Goal: Answer question/provide support: Share knowledge or assist other users

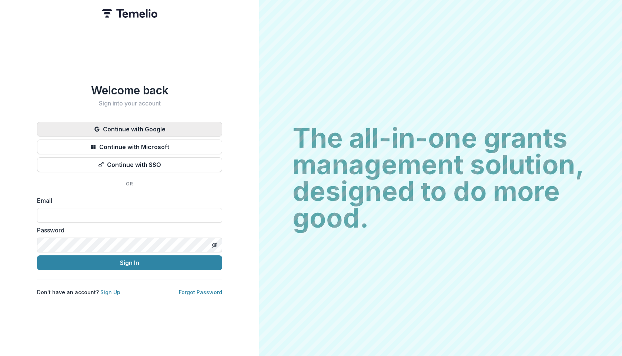
click at [137, 122] on button "Continue with Google" at bounding box center [129, 129] width 185 height 15
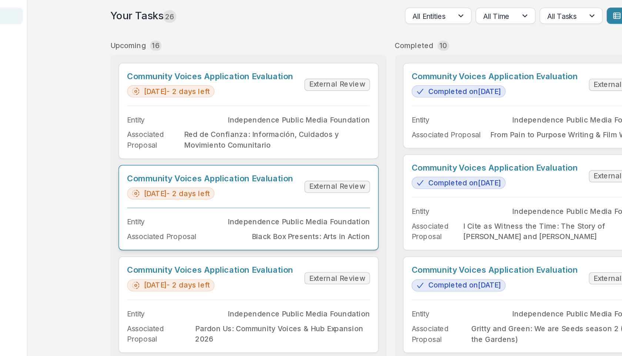
click at [247, 155] on link "Community Voices Application Evaluation" at bounding box center [225, 151] width 121 height 7
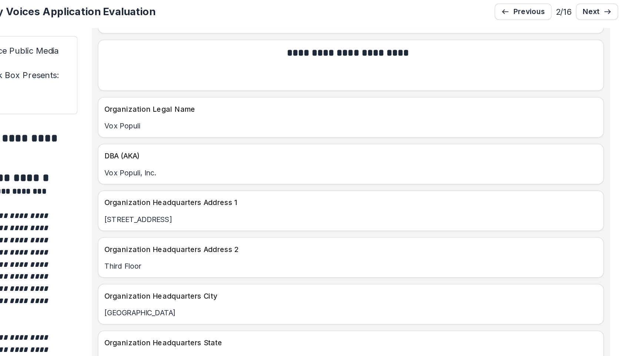
scroll to position [964, 0]
drag, startPoint x: 271, startPoint y: 105, endPoint x: 238, endPoint y: 101, distance: 32.9
copy p "Vox Populi"
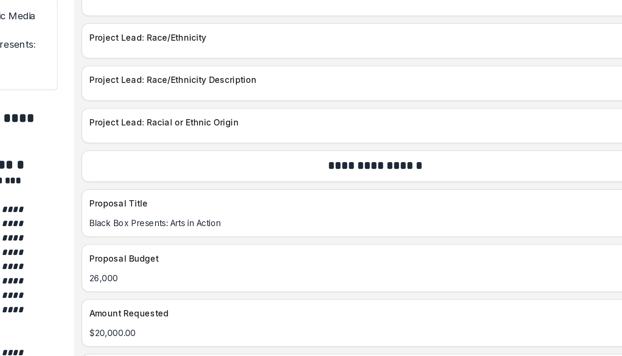
scroll to position [2991, 0]
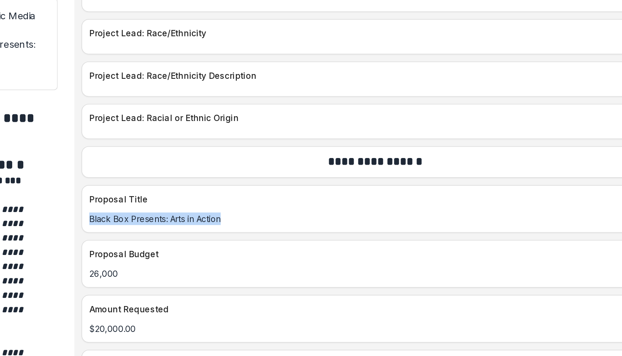
drag, startPoint x: 327, startPoint y: 176, endPoint x: 245, endPoint y: 177, distance: 82.5
click at [245, 180] on p "Black Box Presents: Arts in Action" at bounding box center [424, 184] width 359 height 8
copy p "Black Box Presents: Arts in Action"
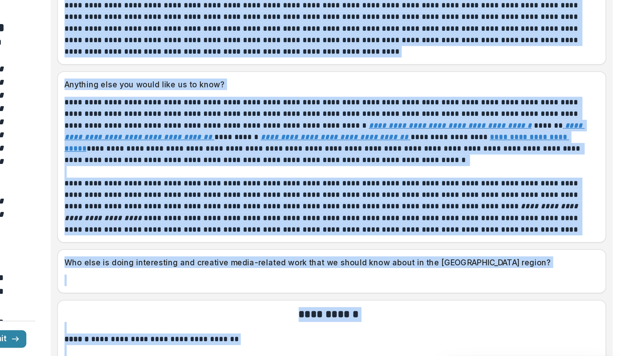
scroll to position [4035, 0]
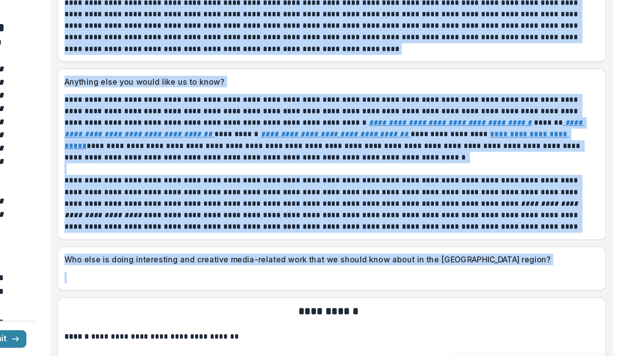
drag, startPoint x: 245, startPoint y: 187, endPoint x: 392, endPoint y: 301, distance: 186.1
copy div "**********"
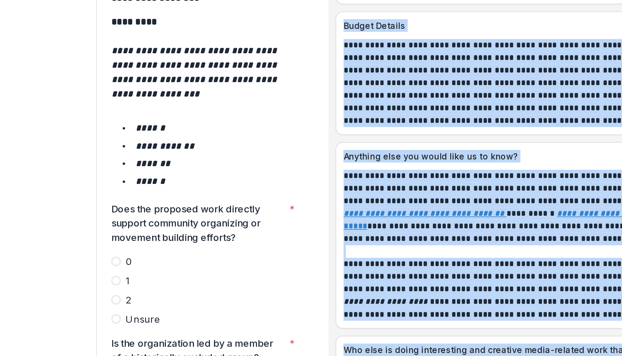
scroll to position [1193, 0]
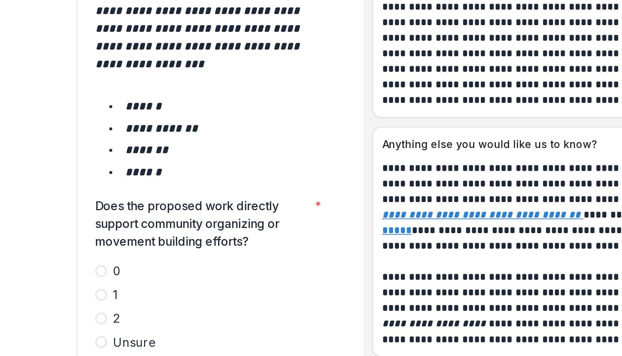
click at [104, 271] on span at bounding box center [104, 274] width 6 height 6
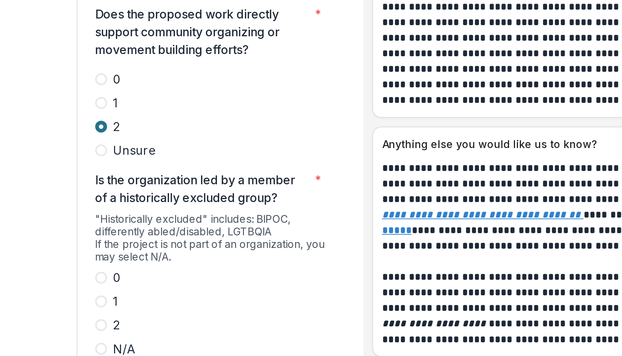
scroll to position [1290, 0]
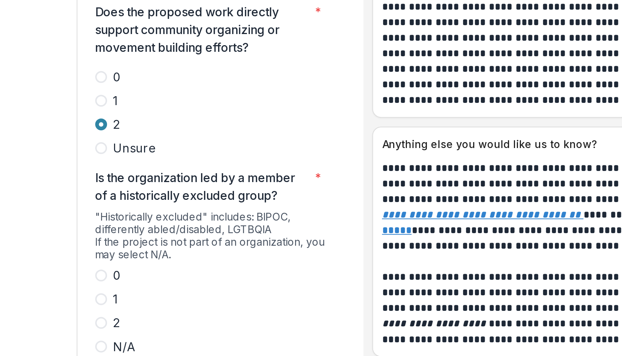
click at [104, 273] on span at bounding box center [104, 276] width 6 height 6
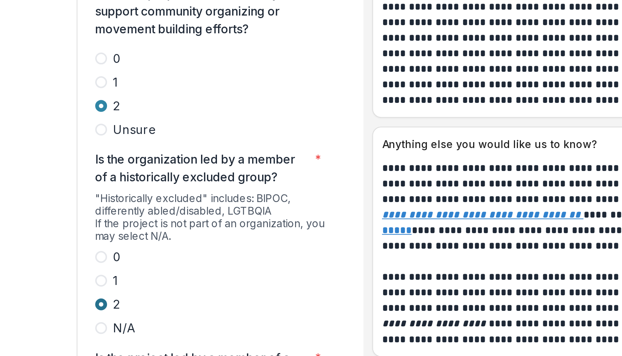
scroll to position [1301, 0]
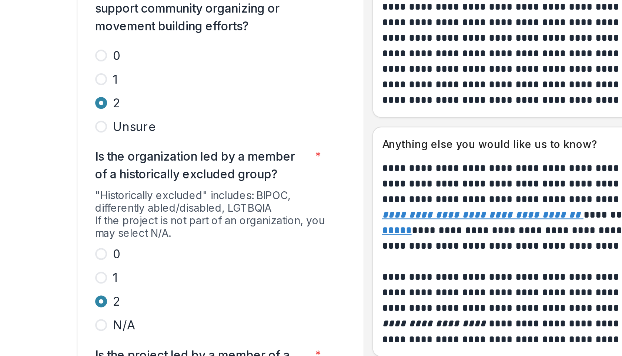
click at [104, 239] on span at bounding box center [104, 242] width 6 height 6
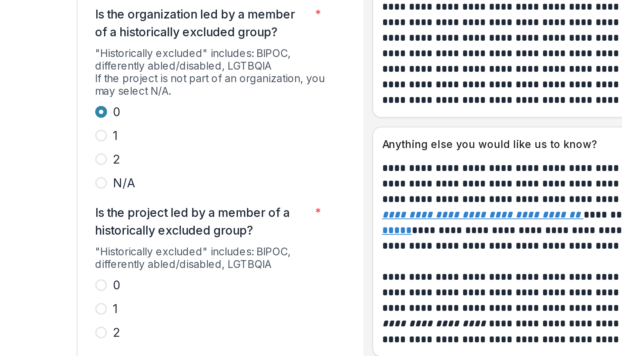
scroll to position [1378, 0]
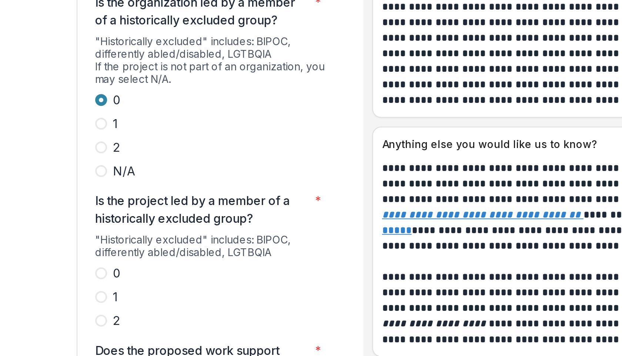
click at [103, 272] on span at bounding box center [104, 275] width 6 height 6
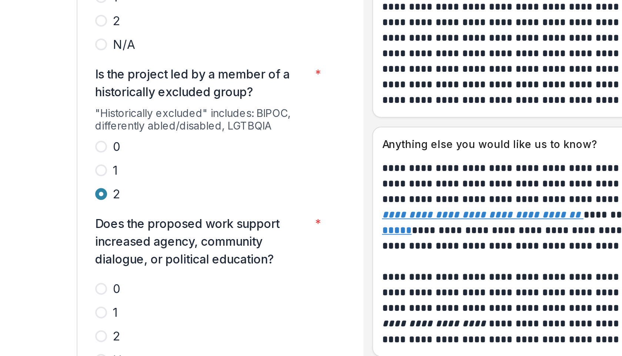
scroll to position [1444, 0]
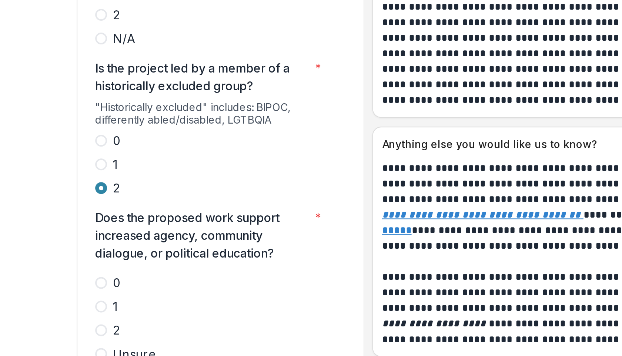
click at [104, 277] on span at bounding box center [104, 280] width 6 height 6
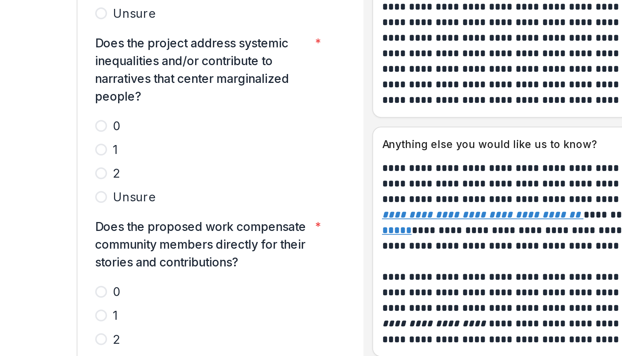
scroll to position [1616, 0]
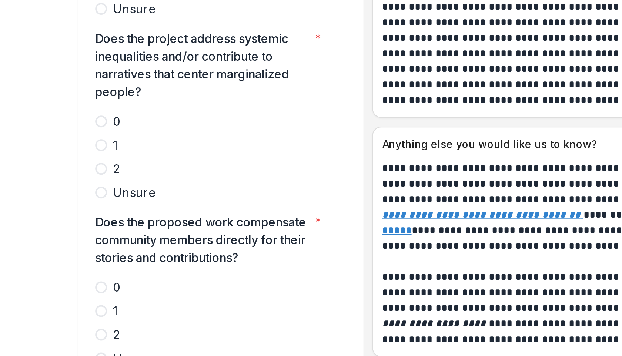
click at [105, 279] on span at bounding box center [104, 282] width 6 height 6
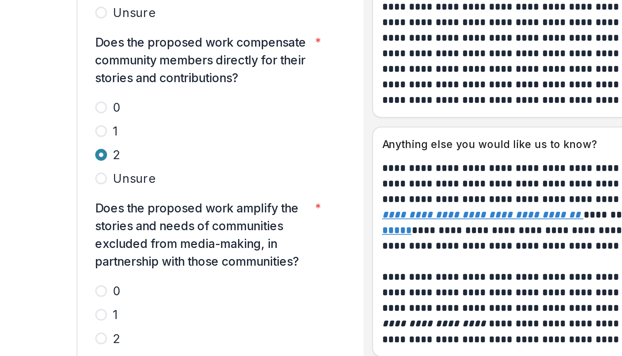
scroll to position [1711, 0]
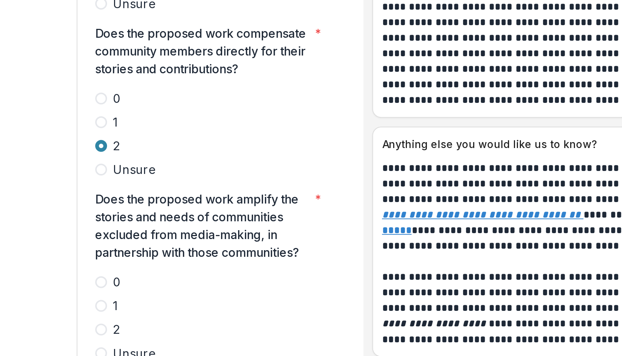
click at [104, 276] on span at bounding box center [104, 279] width 6 height 6
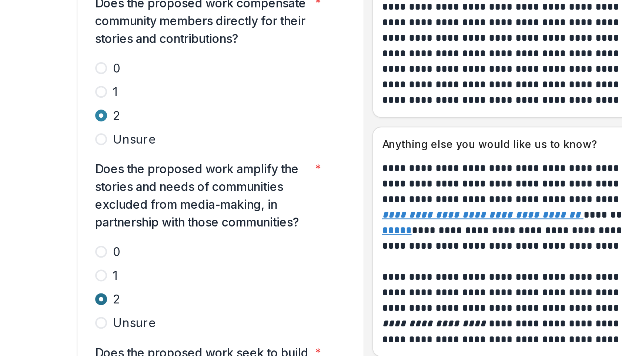
scroll to position [1805, 0]
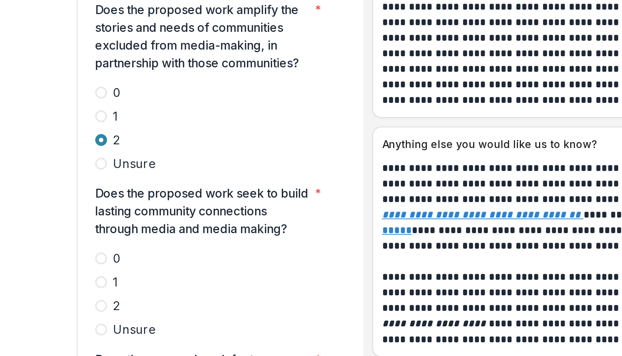
click at [103, 265] on span at bounding box center [104, 268] width 6 height 6
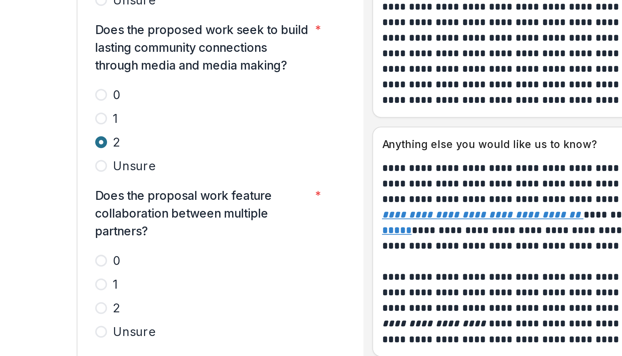
click at [103, 266] on span at bounding box center [104, 269] width 6 height 6
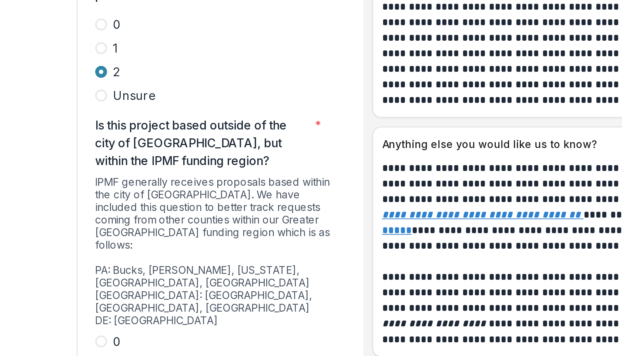
scroll to position [2011, 0]
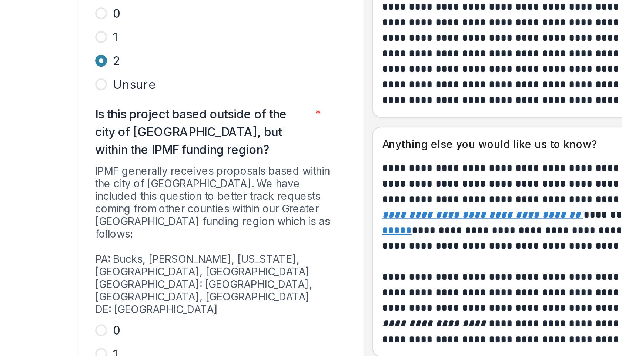
click at [105, 277] on span at bounding box center [104, 280] width 6 height 6
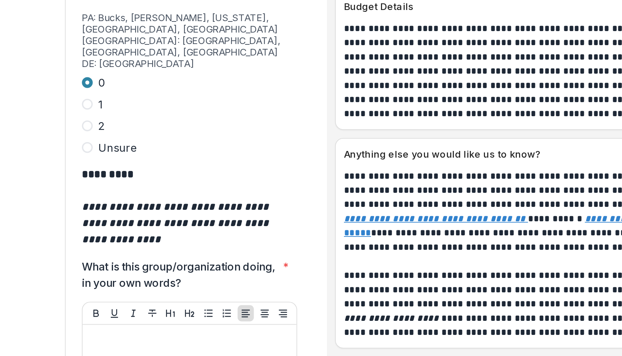
scroll to position [2188, 0]
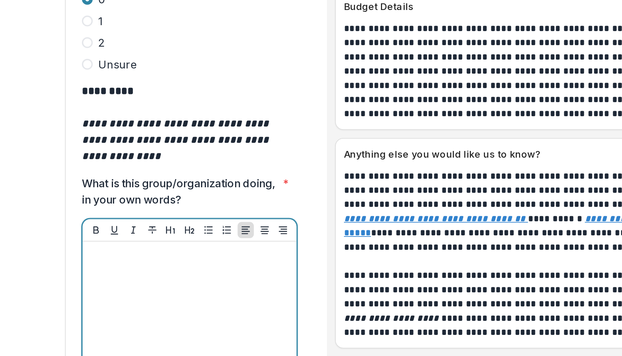
click at [121, 238] on div at bounding box center [160, 293] width 111 height 111
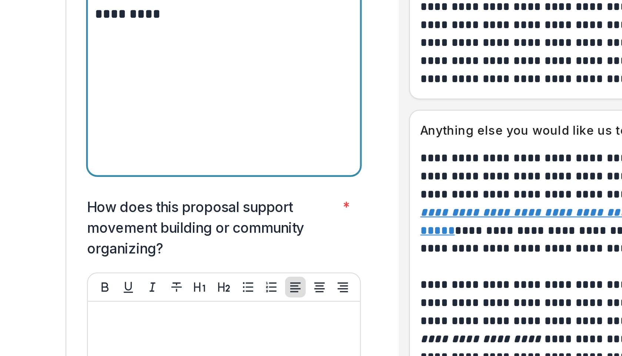
scroll to position [2342, 0]
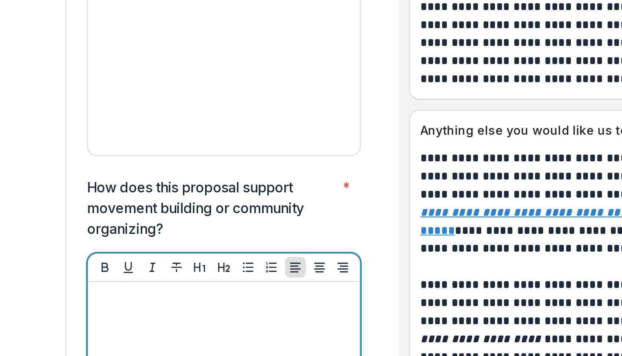
click at [131, 255] on div at bounding box center [160, 310] width 111 height 111
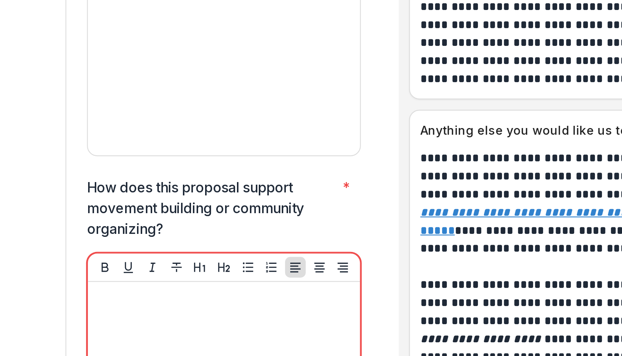
click at [116, 252] on div at bounding box center [160, 310] width 117 height 117
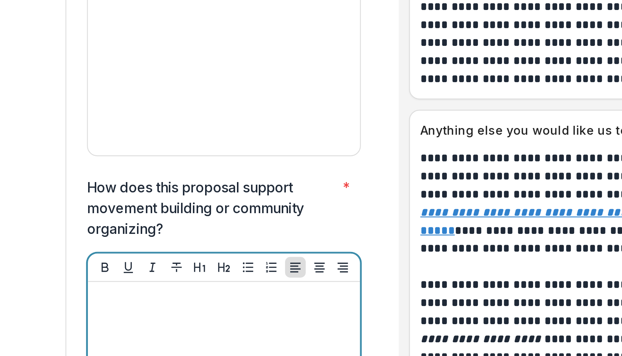
click at [115, 255] on p at bounding box center [160, 259] width 111 height 8
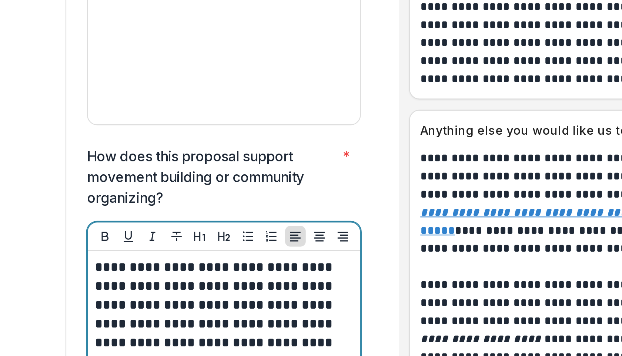
scroll to position [2356, 0]
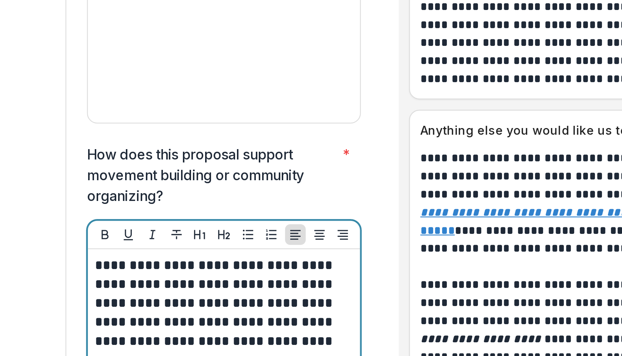
click at [168, 241] on p "**********" at bounding box center [159, 265] width 109 height 49
click at [142, 241] on p "**********" at bounding box center [159, 265] width 109 height 49
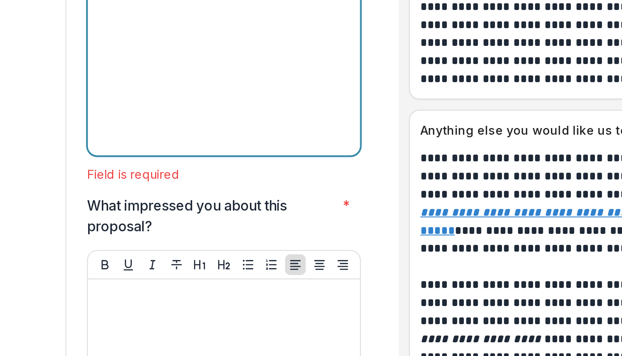
scroll to position [2515, 0]
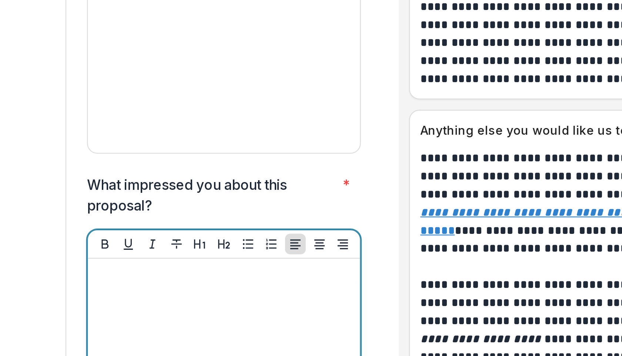
click at [118, 245] on div at bounding box center [160, 300] width 111 height 111
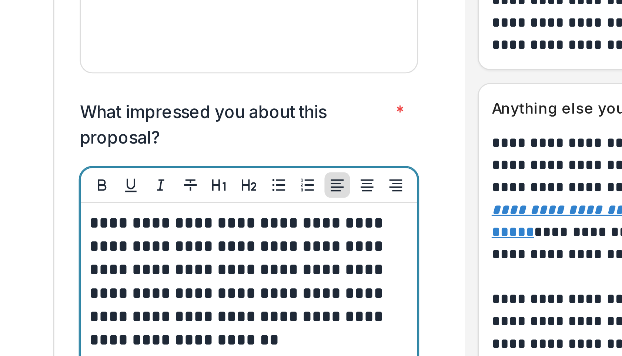
scroll to position [2538, 0]
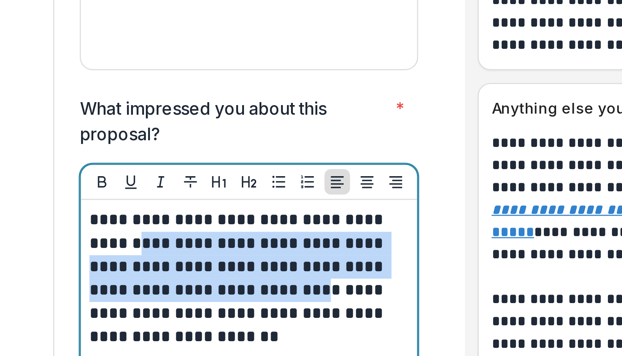
drag, startPoint x: 129, startPoint y: 201, endPoint x: 167, endPoint y: 216, distance: 40.5
click at [167, 222] on p "**********" at bounding box center [159, 246] width 109 height 49
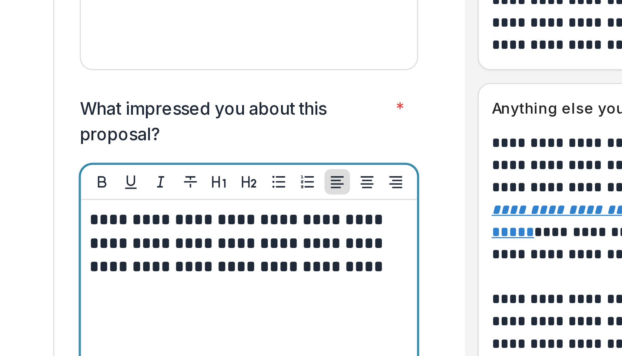
click at [210, 261] on div "**********" at bounding box center [160, 277] width 111 height 111
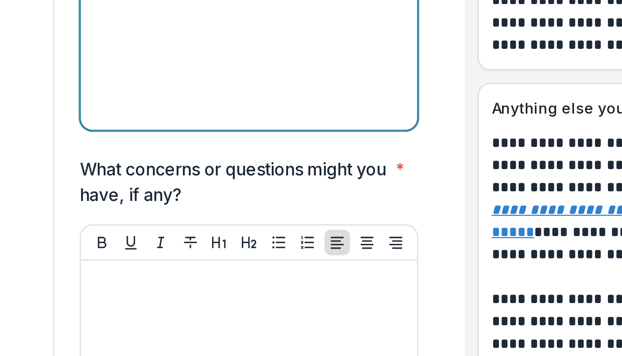
scroll to position [2679, 0]
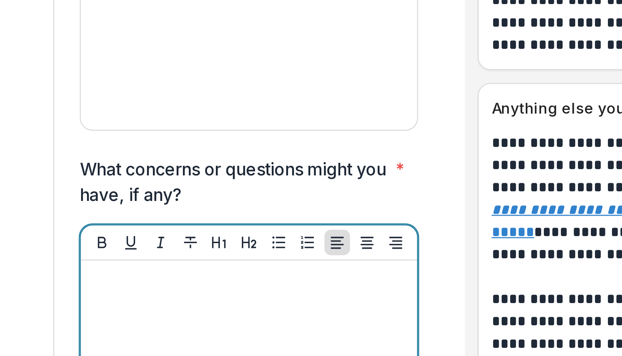
click at [121, 243] on div at bounding box center [160, 298] width 111 height 111
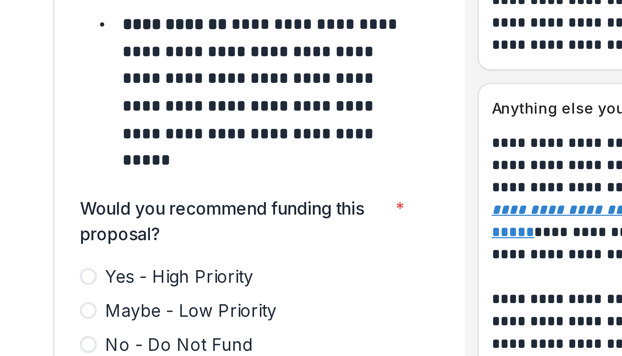
scroll to position [3115, 0]
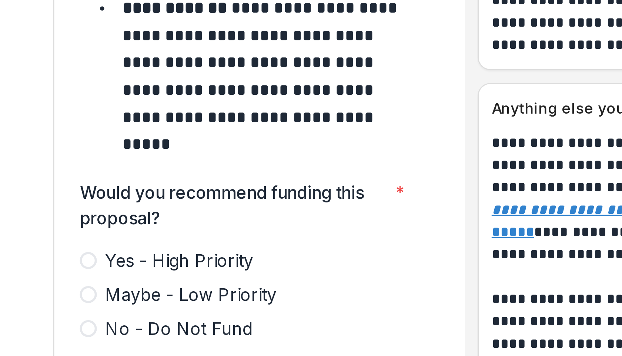
click at [104, 237] on span at bounding box center [104, 240] width 6 height 6
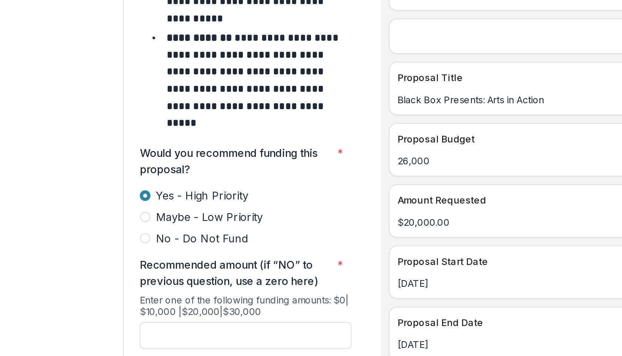
scroll to position [3169, 0]
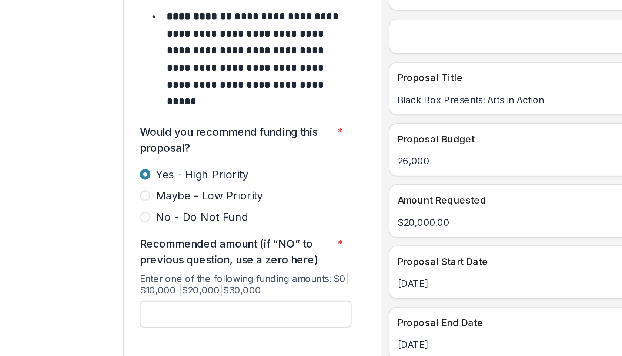
click at [148, 256] on input "Recommended amount (if “NO” to previous question, use a zero here) *" at bounding box center [160, 263] width 118 height 15
type input "*******"
click at [194, 300] on button "Submit" at bounding box center [201, 306] width 36 height 12
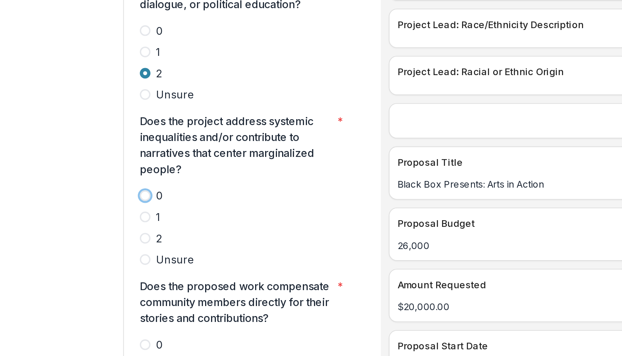
scroll to position [1634, 0]
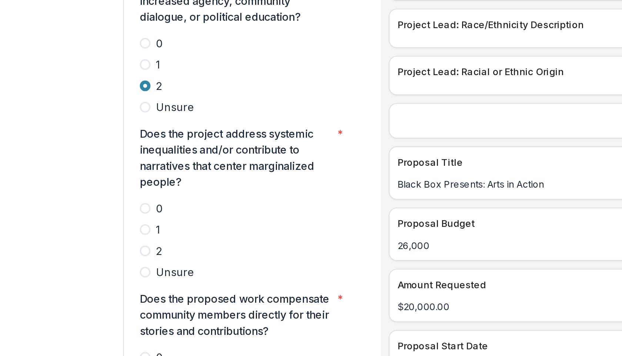
click at [105, 178] on span at bounding box center [104, 181] width 6 height 6
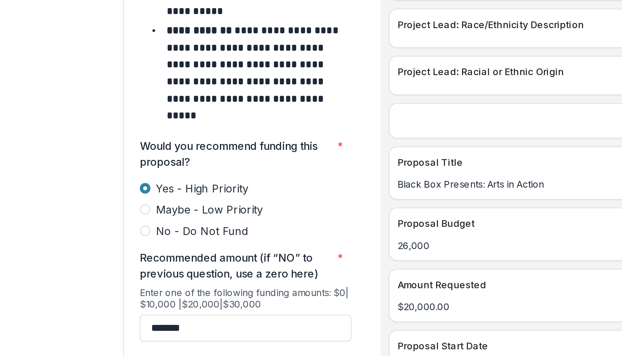
scroll to position [15, 0]
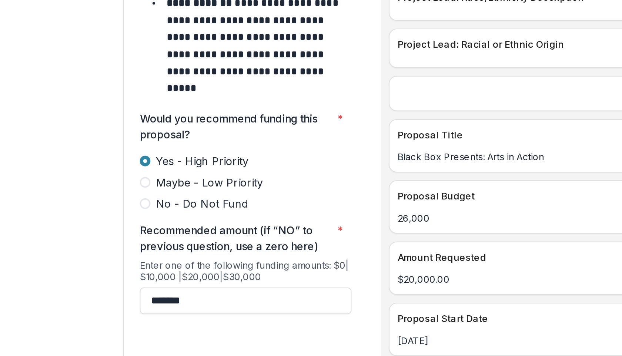
click at [197, 246] on button "Submit" at bounding box center [201, 252] width 36 height 12
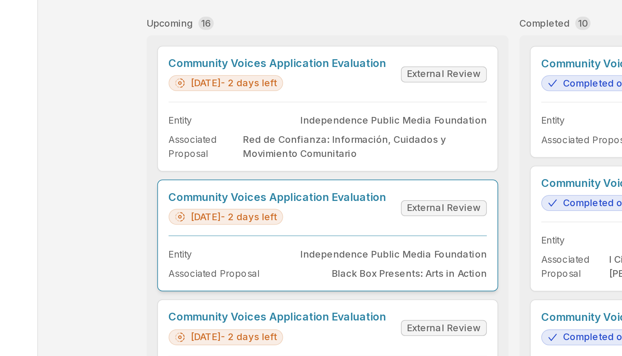
click at [245, 155] on link "Community Voices Application Evaluation" at bounding box center [225, 151] width 121 height 7
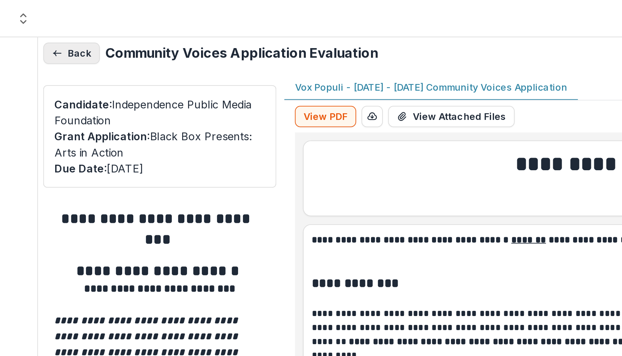
click at [108, 30] on button "Back" at bounding box center [110, 30] width 31 height 12
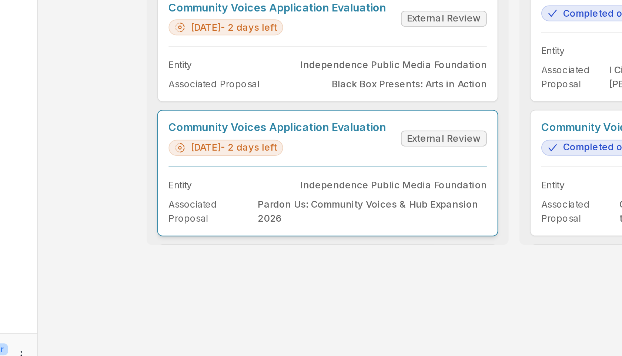
click at [215, 221] on link "Community Voices Application Evaluation" at bounding box center [225, 217] width 121 height 7
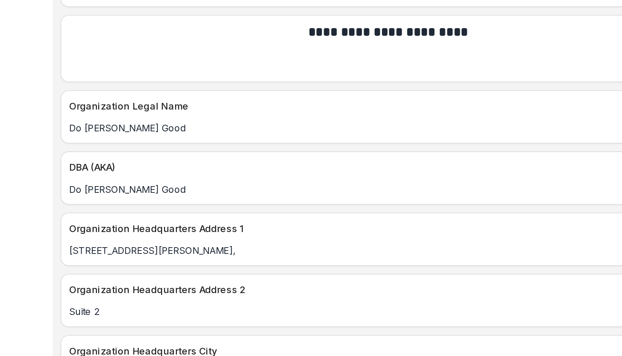
scroll to position [858, 0]
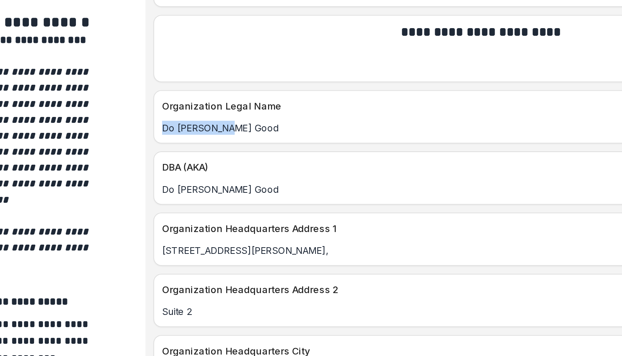
drag, startPoint x: 288, startPoint y: 211, endPoint x: 245, endPoint y: 212, distance: 43.7
click at [245, 214] on p "Do Moore Good" at bounding box center [424, 218] width 359 height 8
copy p "Do Moore Good"
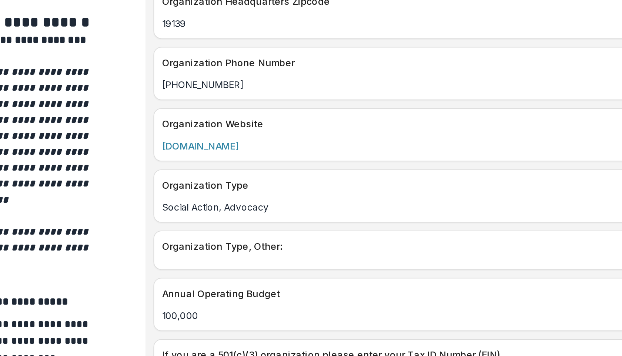
scroll to position [1157, 0]
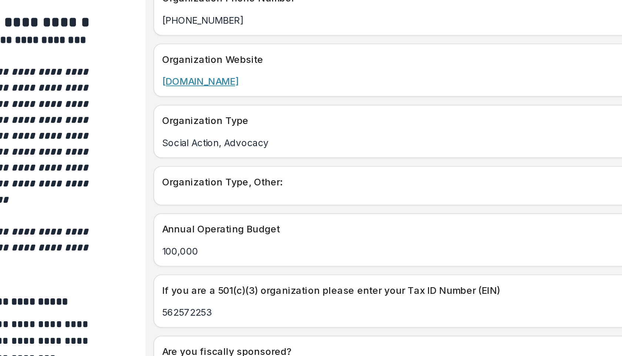
click at [287, 189] on link "www.DoMooreGood.org" at bounding box center [266, 192] width 43 height 6
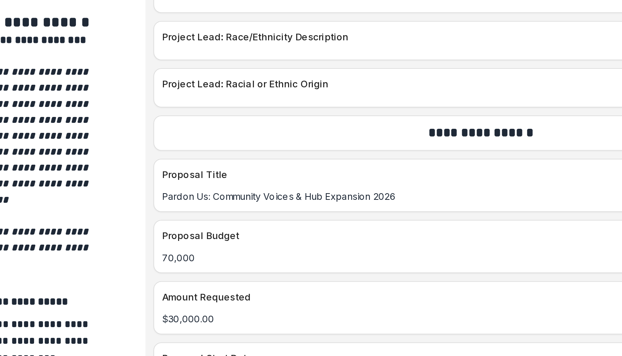
scroll to position [2819, 0]
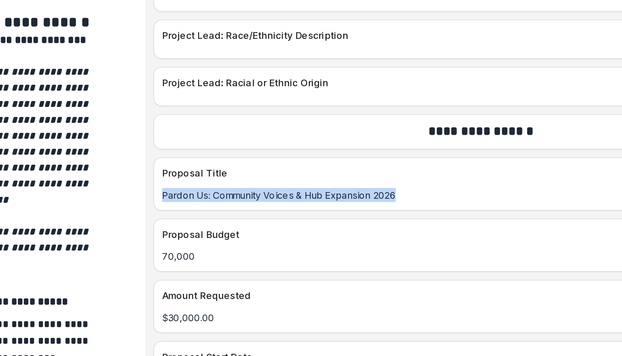
drag, startPoint x: 392, startPoint y: 245, endPoint x: 236, endPoint y: 244, distance: 155.8
copy p "Pardon Us: Community Voices & Hub Expansion 2026"
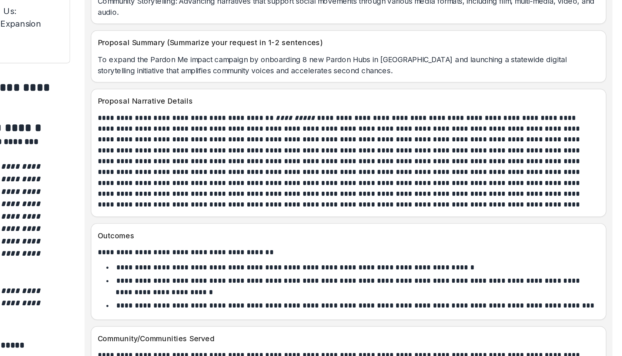
scroll to position [3325, 0]
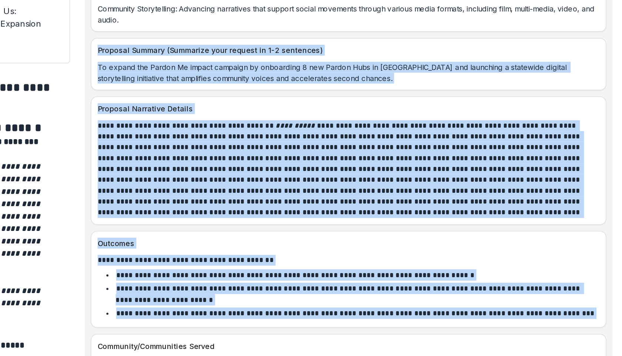
drag, startPoint x: 245, startPoint y: 95, endPoint x: 342, endPoint y: 306, distance: 231.6
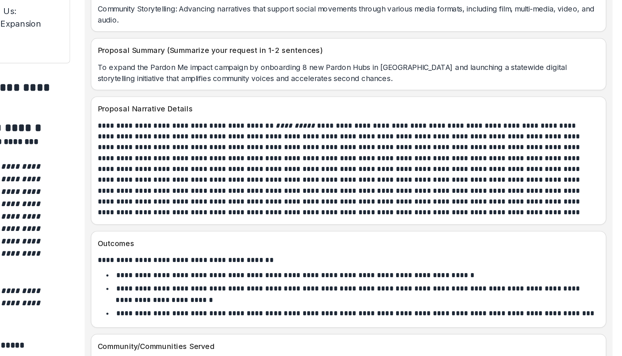
drag, startPoint x: 342, startPoint y: 314, endPoint x: 347, endPoint y: 322, distance: 9.3
click at [347, 322] on div "**********" at bounding box center [424, 348] width 368 height 59
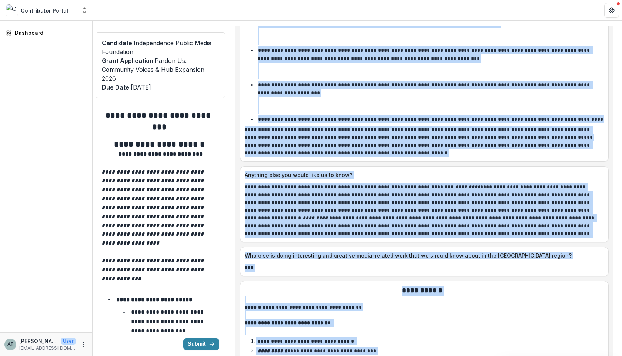
scroll to position [3975, 0]
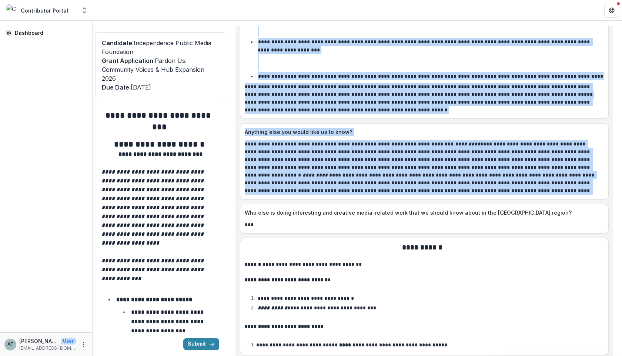
drag, startPoint x: 245, startPoint y: 97, endPoint x: 381, endPoint y: 190, distance: 165.3
copy div "**********"
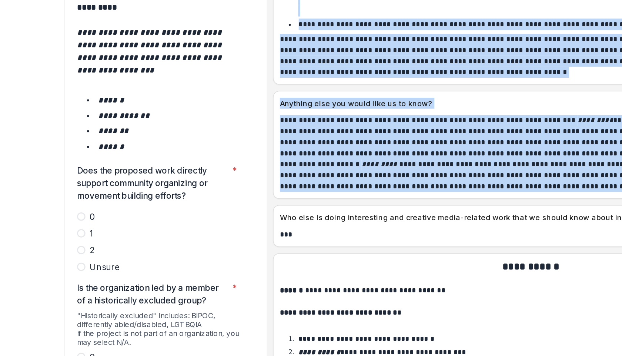
scroll to position [1227, 0]
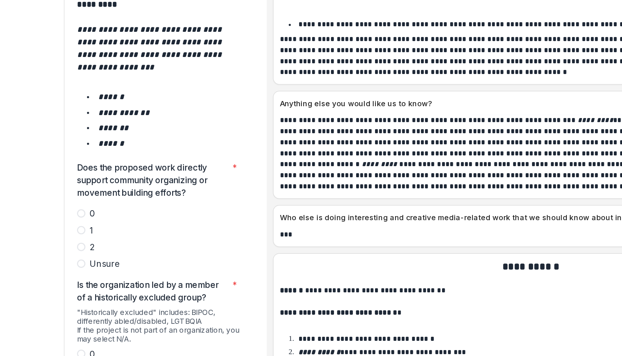
click at [104, 231] on span at bounding box center [104, 234] width 6 height 6
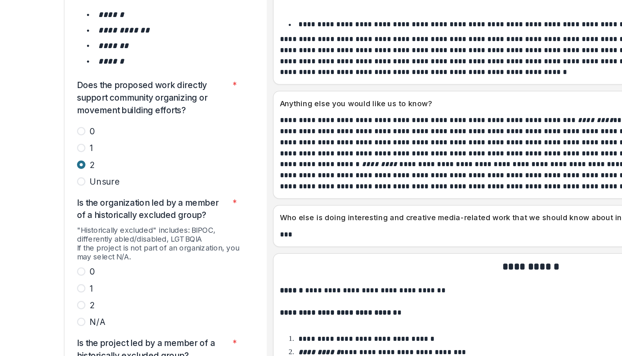
scroll to position [1344, 0]
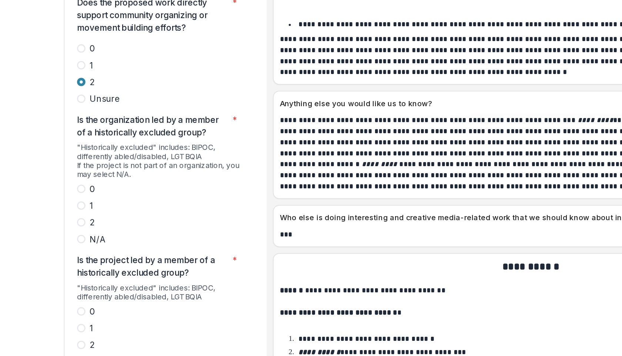
click at [103, 213] on span at bounding box center [104, 216] width 6 height 6
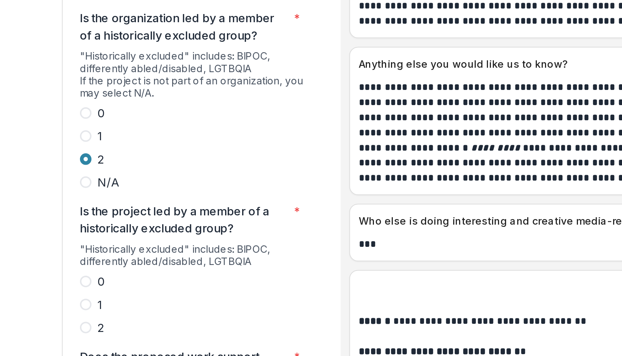
scroll to position [1381, 0]
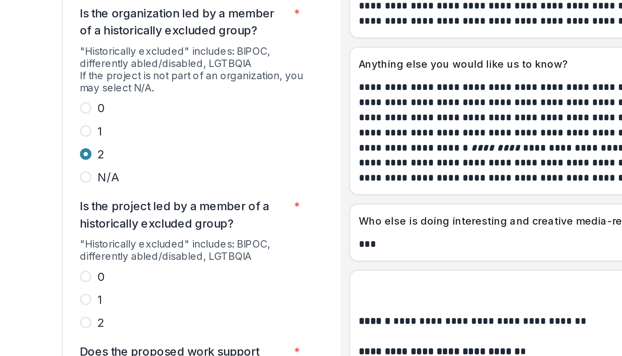
click at [104, 262] on span at bounding box center [104, 265] width 6 height 6
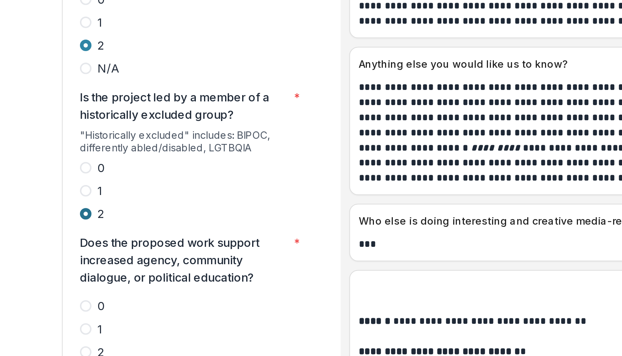
scroll to position [1455, 0]
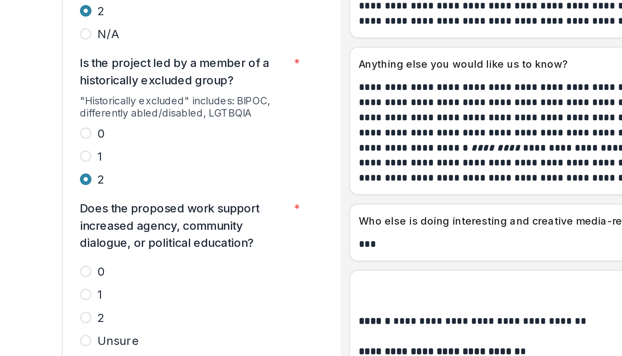
click at [104, 259] on span at bounding box center [104, 262] width 6 height 6
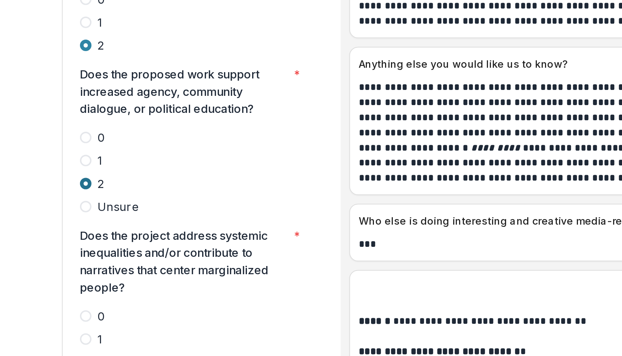
scroll to position [1539, 0]
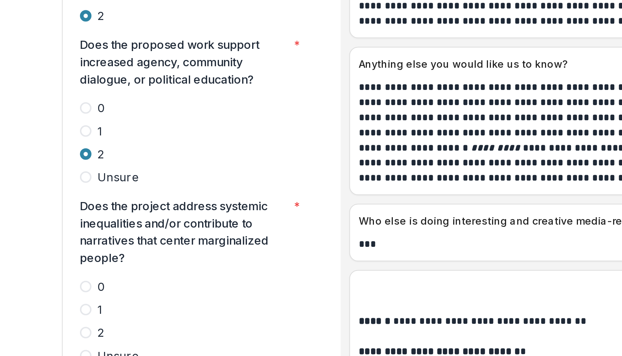
click at [104, 267] on span at bounding box center [104, 270] width 6 height 6
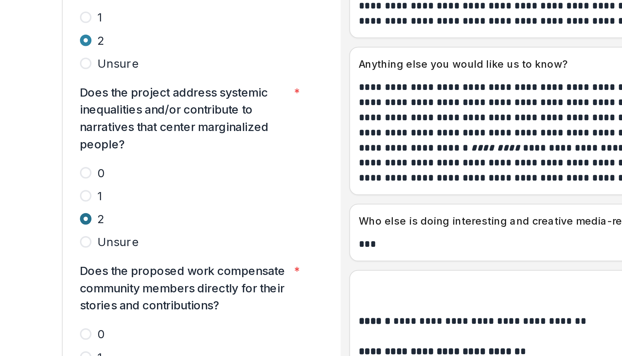
scroll to position [1602, 0]
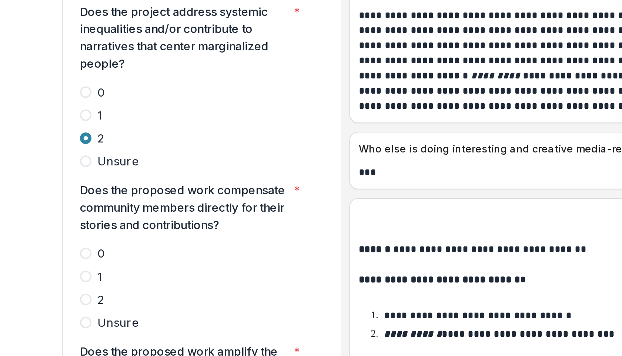
click at [105, 287] on span at bounding box center [104, 290] width 6 height 6
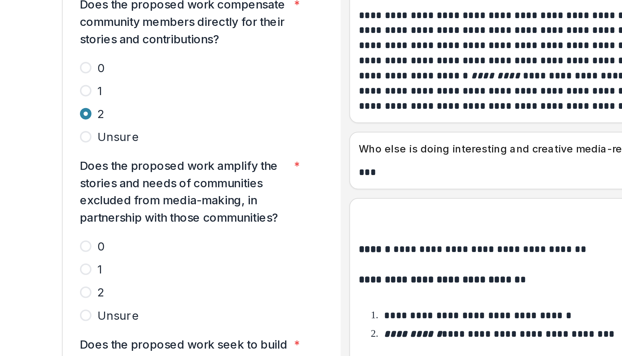
scroll to position [1698, 0]
click at [106, 283] on span at bounding box center [104, 286] width 6 height 6
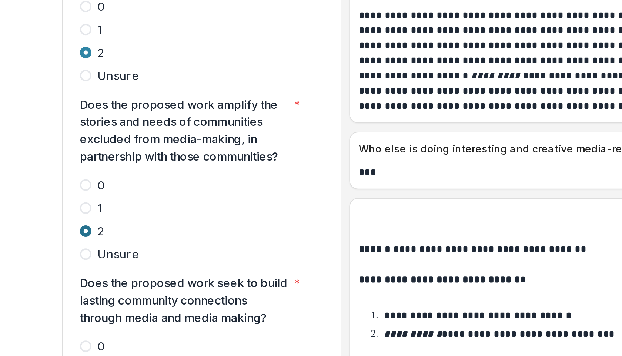
scroll to position [1763, 0]
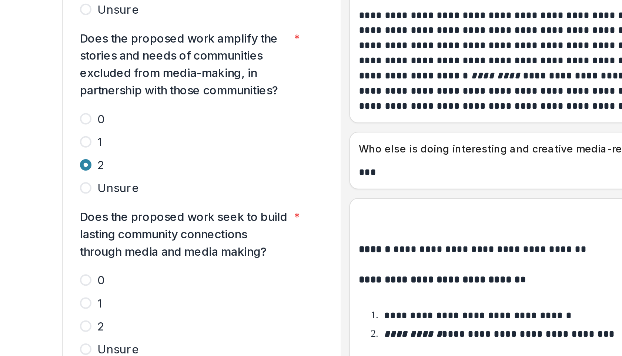
click at [105, 301] on span at bounding box center [104, 304] width 6 height 6
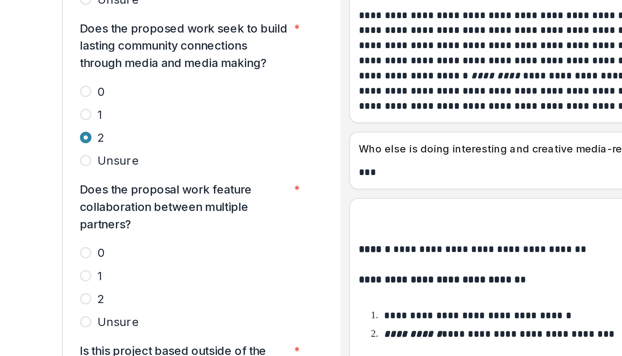
scroll to position [1862, 0]
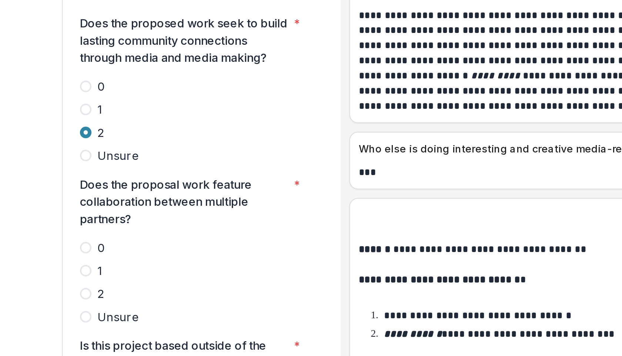
click at [104, 284] on span at bounding box center [104, 287] width 6 height 6
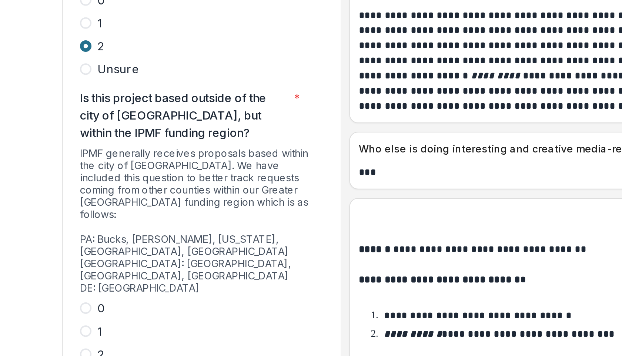
scroll to position [1996, 0]
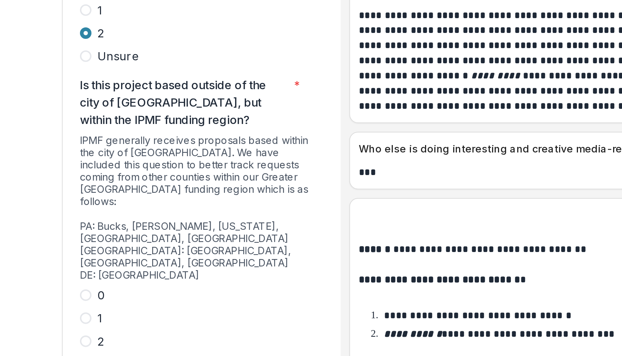
click at [104, 285] on span at bounding box center [104, 288] width 6 height 6
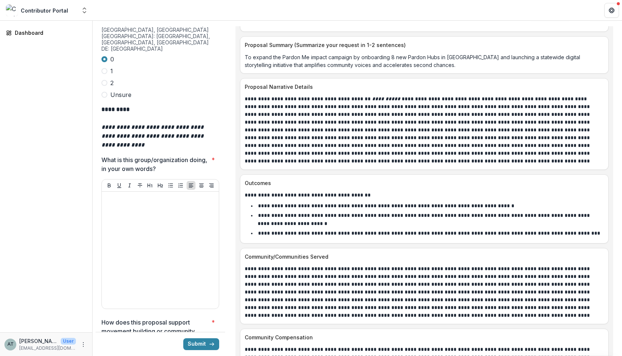
scroll to position [2231, 0]
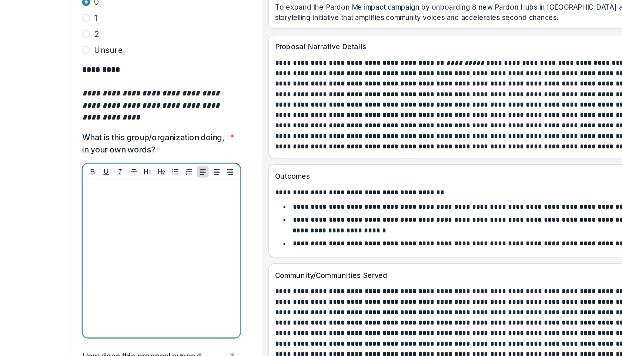
click at [136, 189] on div at bounding box center [160, 244] width 111 height 111
paste div
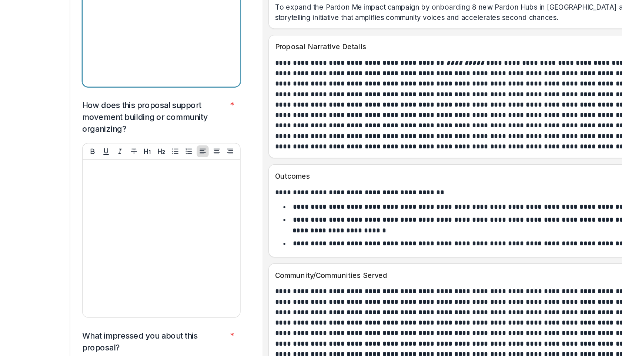
scroll to position [2435, 0]
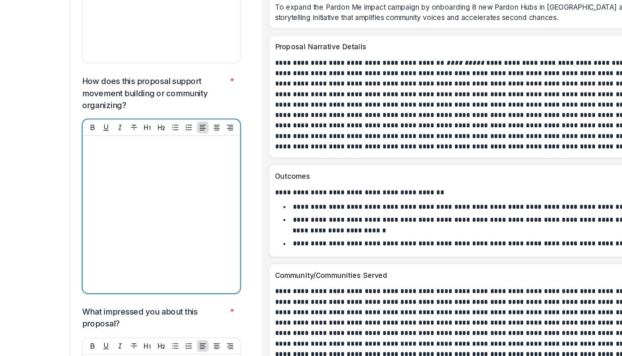
click at [127, 156] on div at bounding box center [160, 211] width 111 height 111
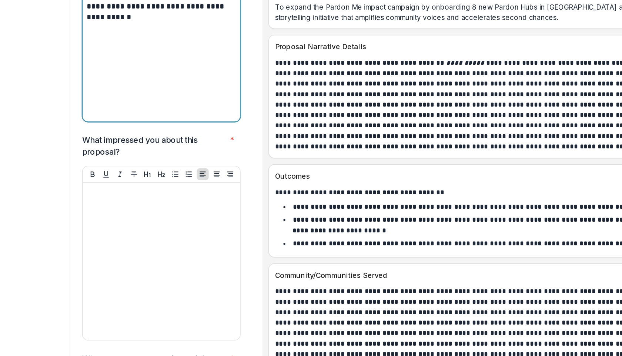
scroll to position [2570, 0]
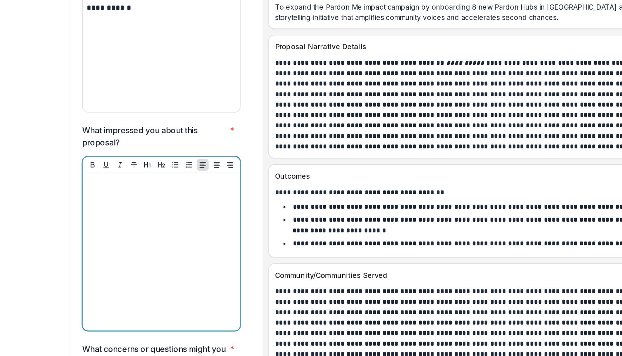
click at [120, 184] on div at bounding box center [160, 239] width 111 height 111
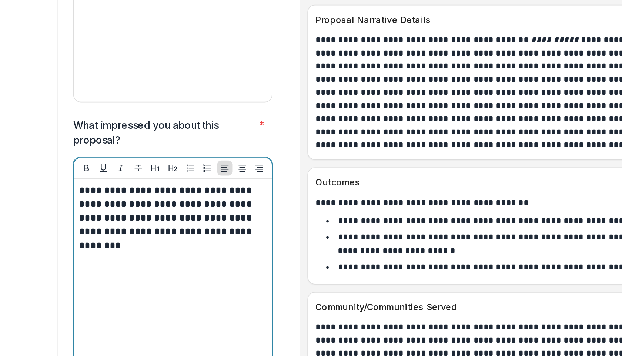
click at [182, 184] on p "**********" at bounding box center [159, 204] width 109 height 41
click at [142, 184] on p "**********" at bounding box center [159, 204] width 109 height 41
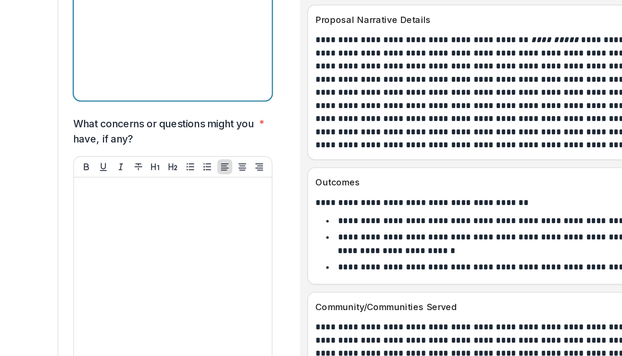
scroll to position [2736, 0]
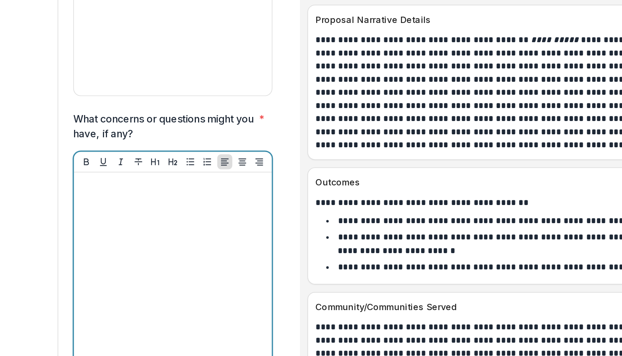
click at [145, 191] on div at bounding box center [160, 235] width 111 height 111
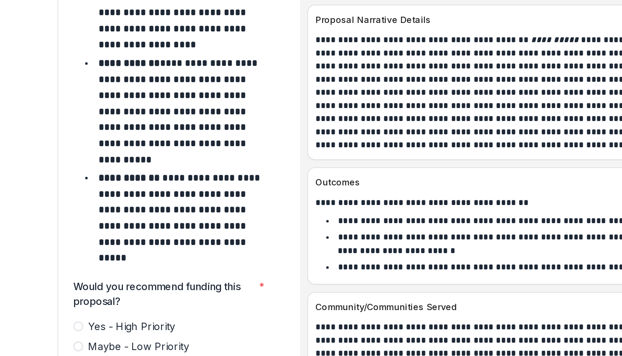
scroll to position [3091, 0]
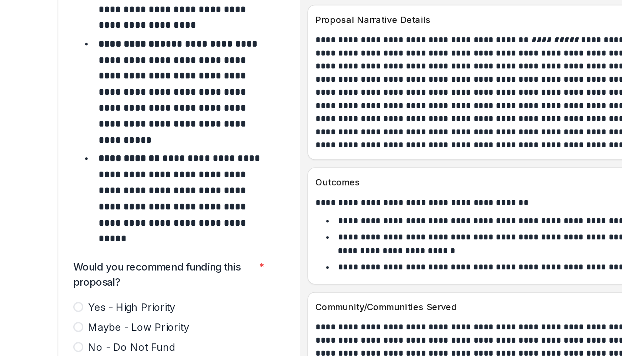
click at [105, 266] on span at bounding box center [104, 269] width 6 height 6
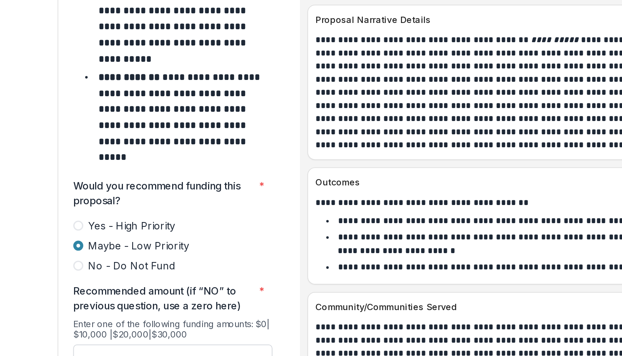
click at [145, 279] on input "Recommended amount (if “NO” to previous question, use a zero here) *" at bounding box center [160, 286] width 118 height 15
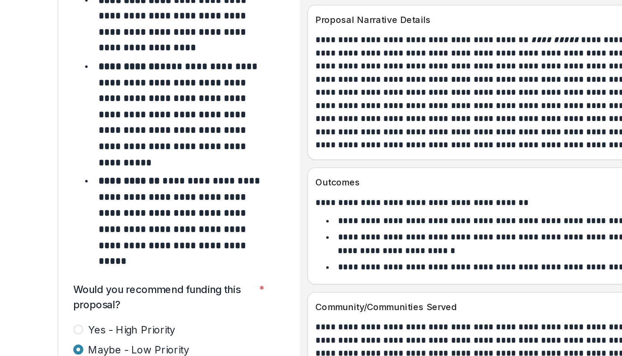
scroll to position [3078, 0]
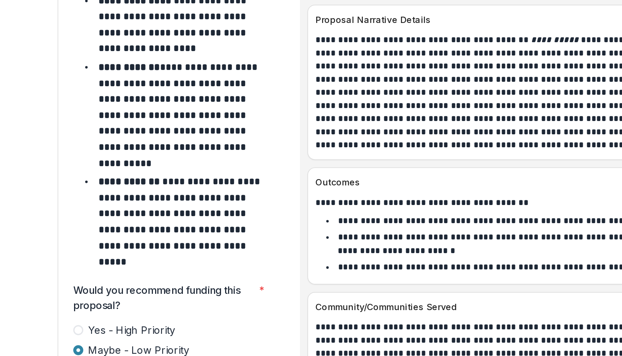
click at [105, 268] on span at bounding box center [104, 271] width 6 height 6
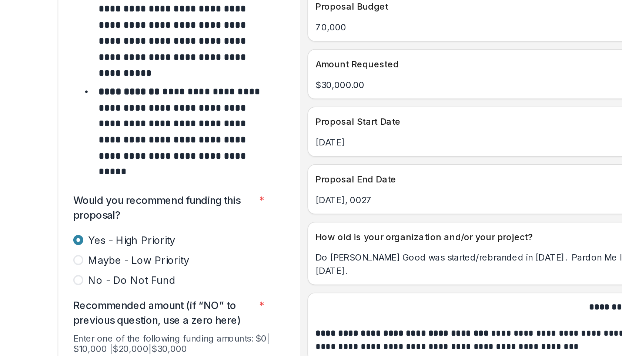
scroll to position [3131, 0]
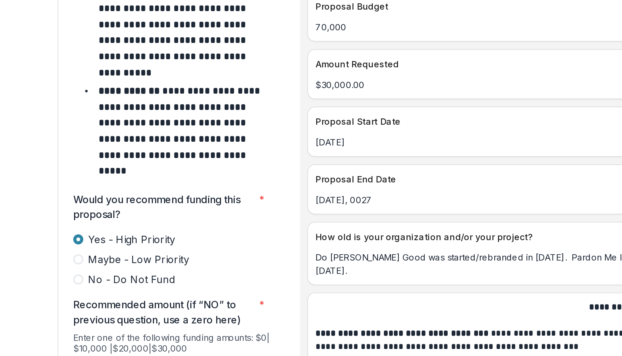
click at [167, 287] on input "**" at bounding box center [160, 294] width 118 height 15
type input "*******"
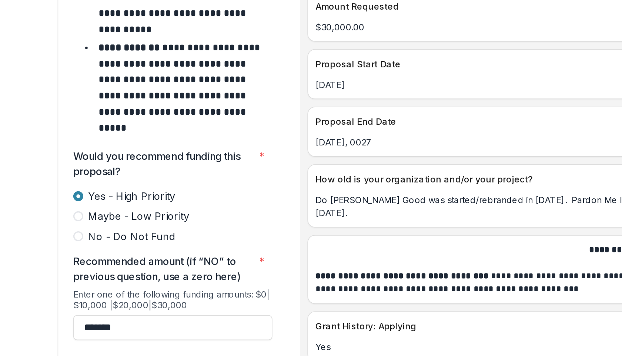
scroll to position [3194, 0]
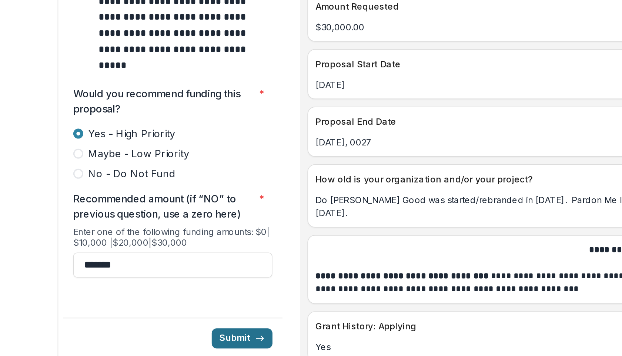
click at [195, 269] on button "Submit" at bounding box center [201, 275] width 36 height 12
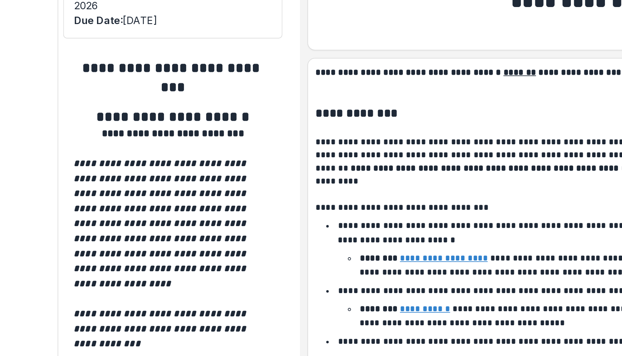
type input "*******"
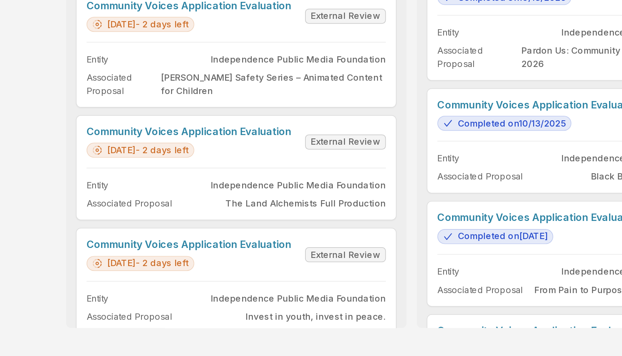
scroll to position [763, 0]
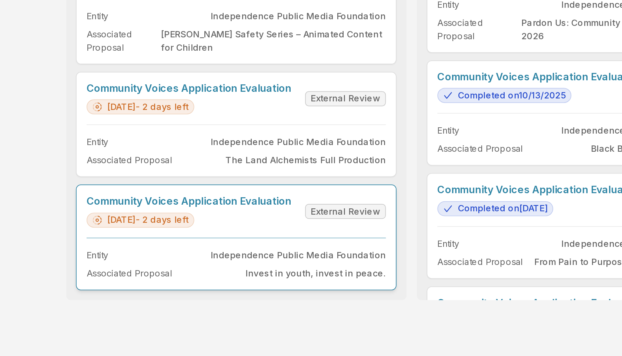
click at [266, 228] on link "Community Voices Application Evaluation" at bounding box center [225, 224] width 121 height 7
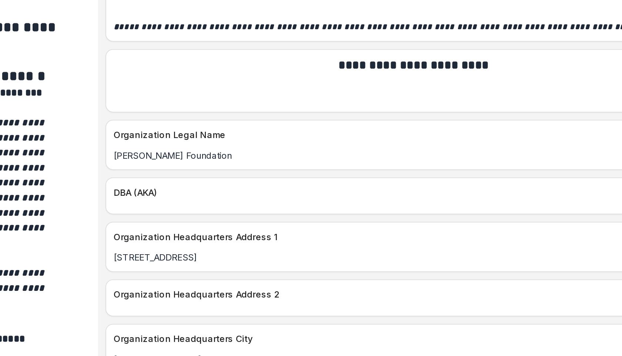
scroll to position [913, 0]
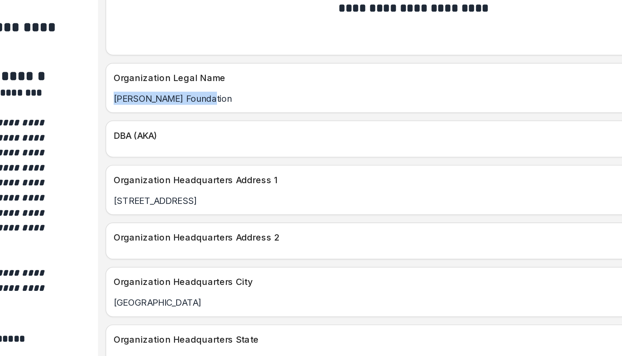
drag, startPoint x: 306, startPoint y: 157, endPoint x: 242, endPoint y: 157, distance: 64.0
click at [242, 160] on div "CJ Wolfe Foundation" at bounding box center [424, 164] width 368 height 8
copy p "CJ Wolfe Foundation"
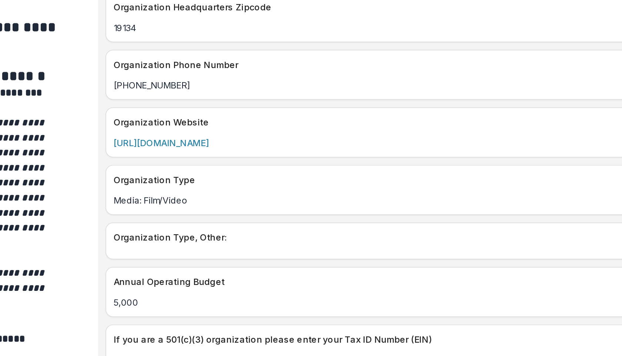
scroll to position [1149, 0]
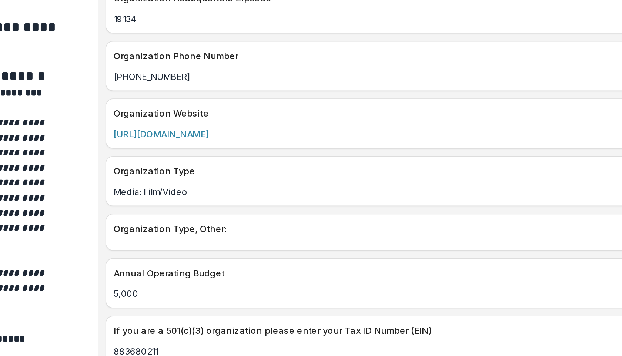
drag, startPoint x: 312, startPoint y: 178, endPoint x: 245, endPoint y: 173, distance: 67.9
click at [245, 181] on p "https://www.cjxwolfe.com" at bounding box center [424, 185] width 359 height 8
copy link "https://www.cjxwolfe.com"
click at [332, 211] on div "Media: Film/Video" at bounding box center [424, 217] width 368 height 12
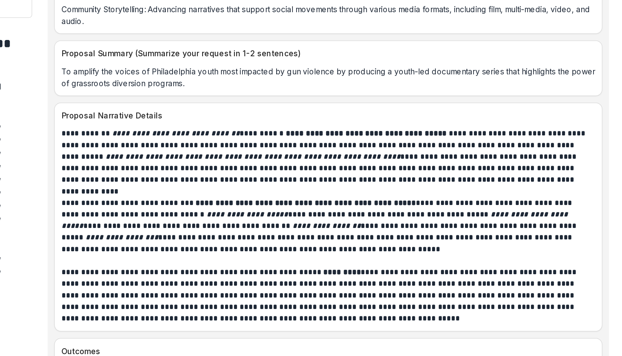
scroll to position [3305, 0]
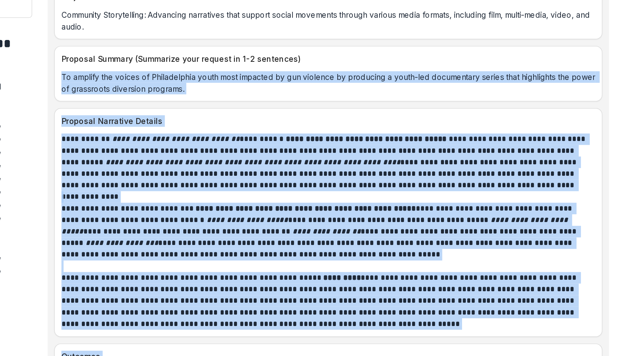
drag, startPoint x: 246, startPoint y: 135, endPoint x: 336, endPoint y: 332, distance: 215.9
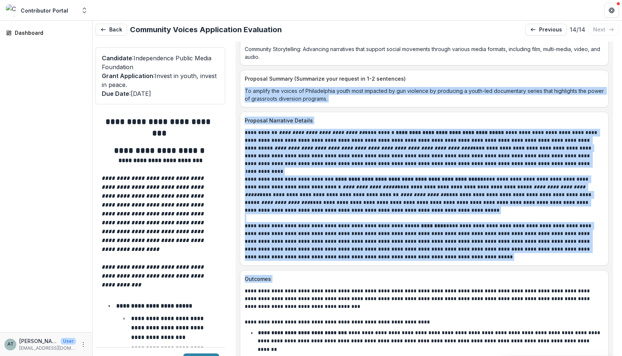
scroll to position [3364, 0]
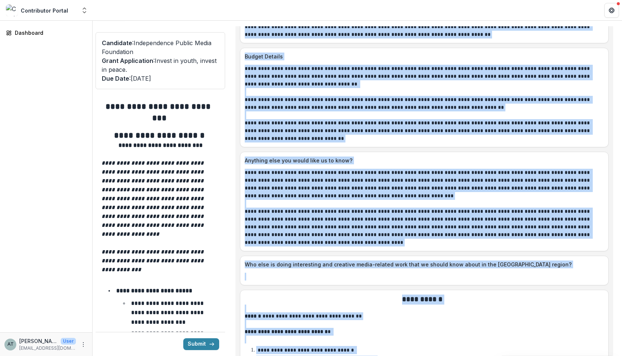
scroll to position [4089, 0]
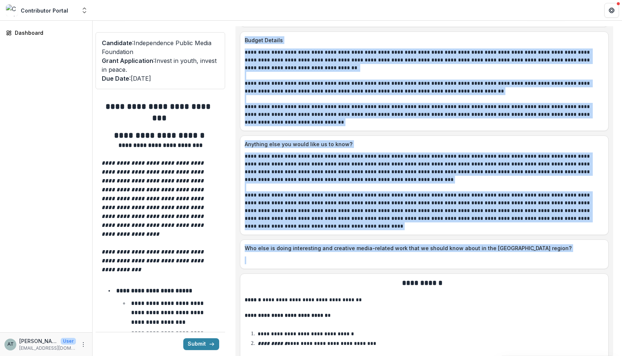
drag, startPoint x: 275, startPoint y: 175, endPoint x: 329, endPoint y: 259, distance: 99.9
copy div "**********"
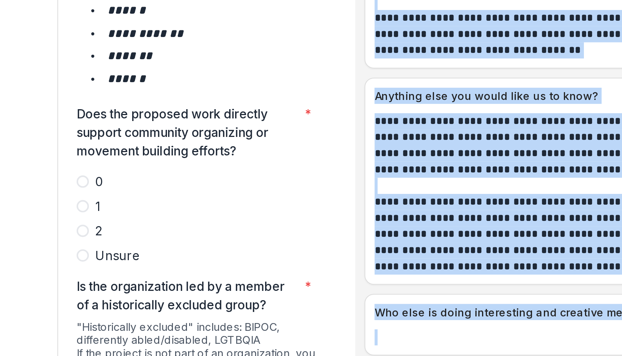
scroll to position [1243, 0]
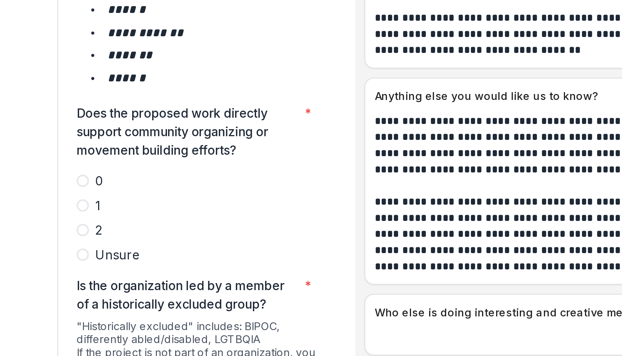
click at [103, 206] on span at bounding box center [104, 209] width 6 height 6
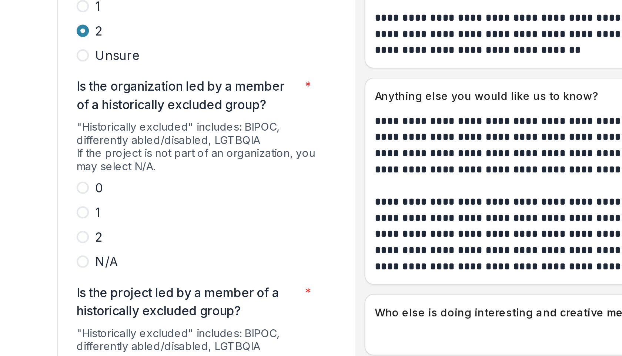
click at [104, 209] on span at bounding box center [104, 212] width 6 height 6
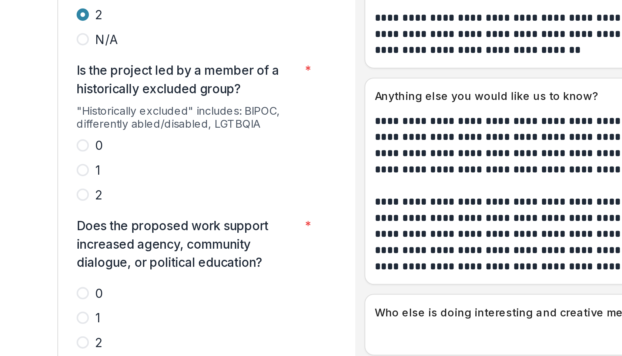
scroll to position [1444, 0]
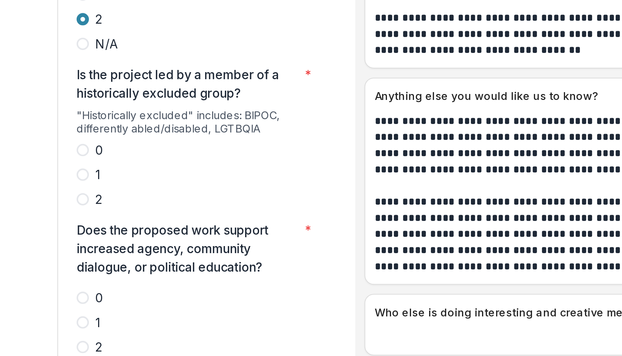
click at [104, 191] on span at bounding box center [104, 194] width 6 height 6
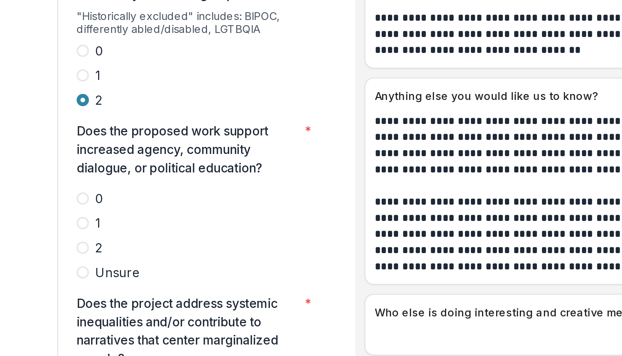
click at [105, 214] on span at bounding box center [104, 217] width 6 height 6
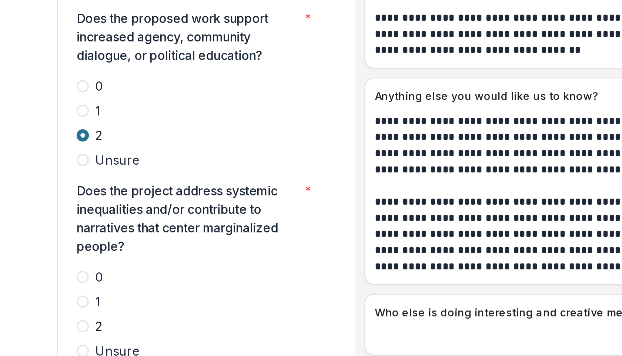
scroll to position [1606, 0]
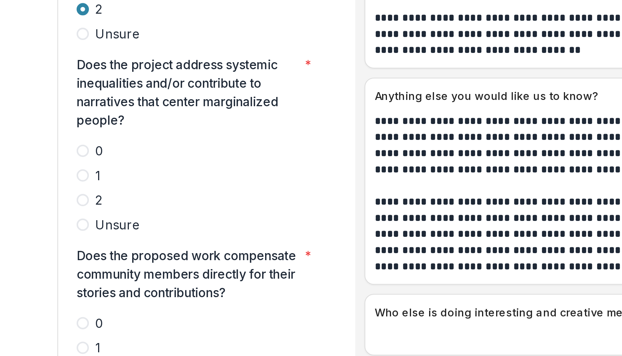
click at [103, 191] on span at bounding box center [104, 194] width 6 height 6
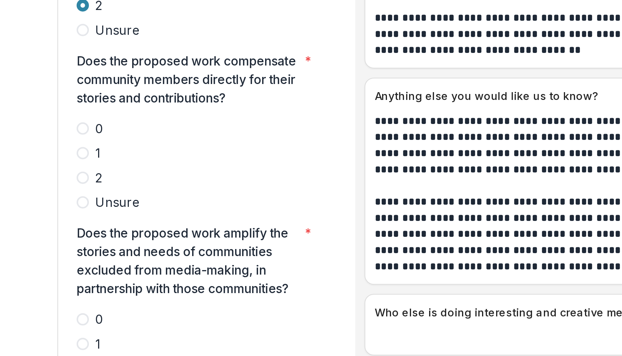
click at [103, 181] on span at bounding box center [104, 184] width 6 height 6
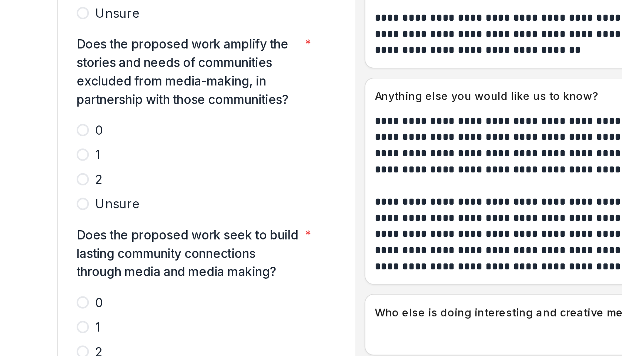
click at [104, 181] on span at bounding box center [104, 184] width 6 height 6
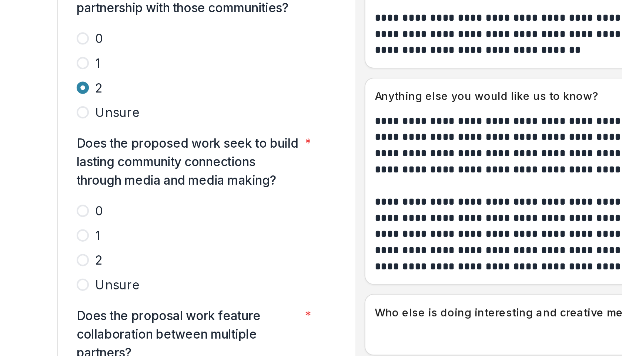
click at [104, 220] on span at bounding box center [104, 223] width 6 height 6
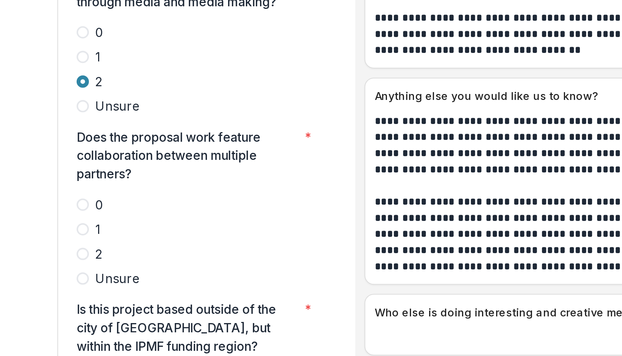
click at [104, 216] on label "2" at bounding box center [160, 220] width 118 height 9
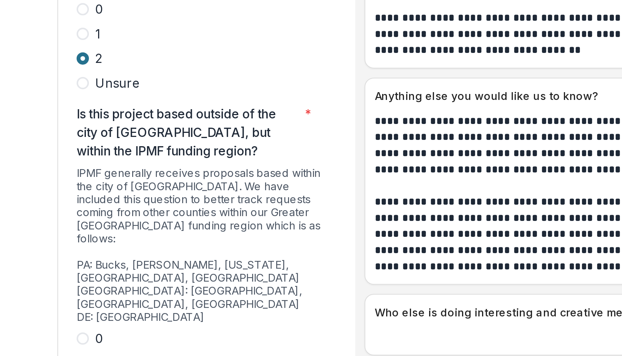
scroll to position [2048, 0]
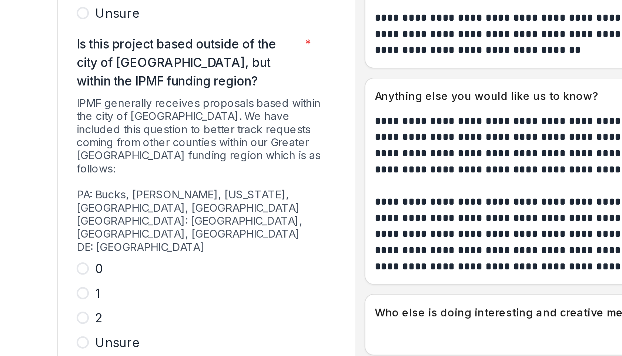
click at [104, 224] on span at bounding box center [104, 227] width 6 height 6
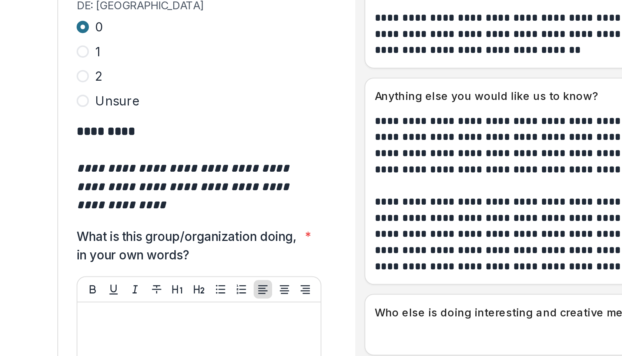
scroll to position [2202, 0]
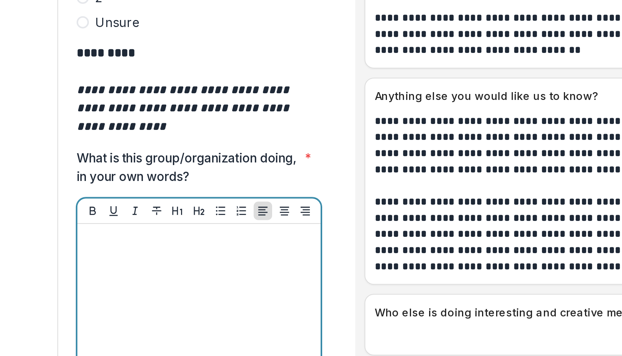
click at [129, 209] on p at bounding box center [160, 213] width 111 height 8
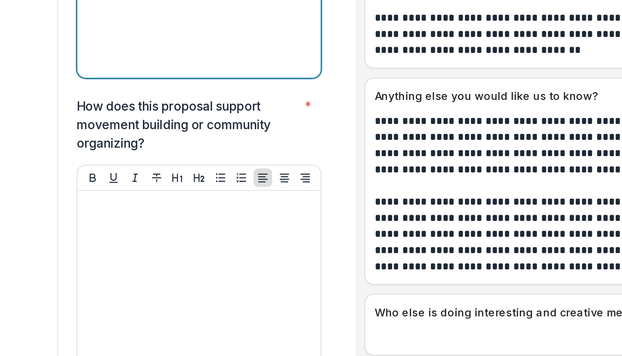
scroll to position [2389, 0]
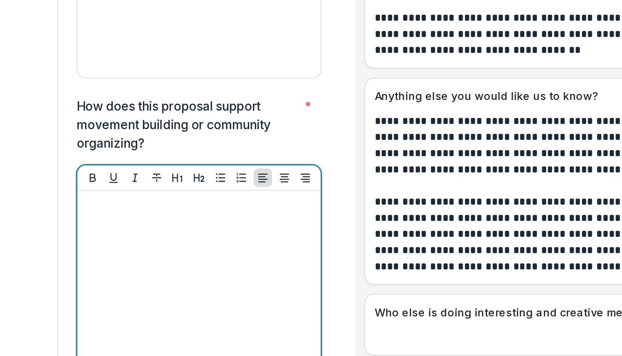
click at [118, 193] on div at bounding box center [160, 248] width 111 height 111
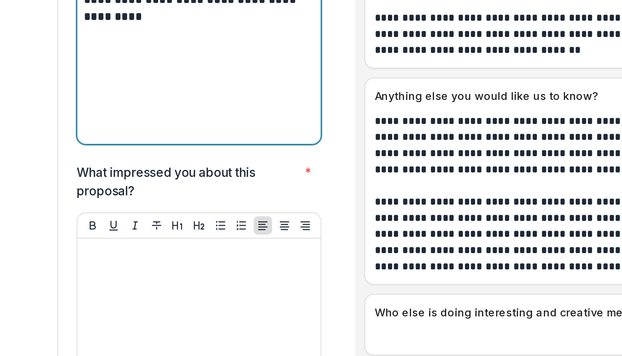
scroll to position [2529, 0]
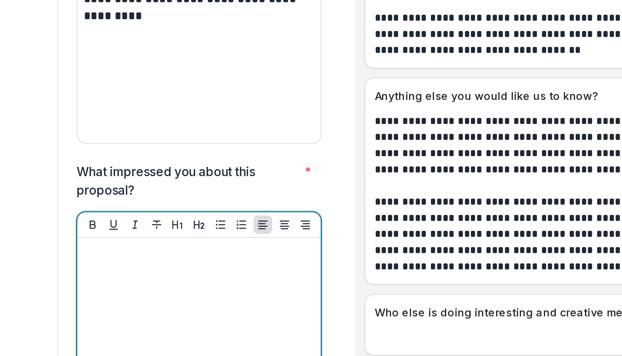
click at [118, 215] on div at bounding box center [160, 270] width 111 height 111
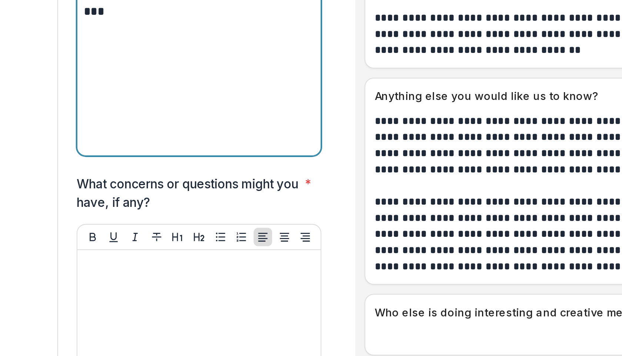
scroll to position [2688, 0]
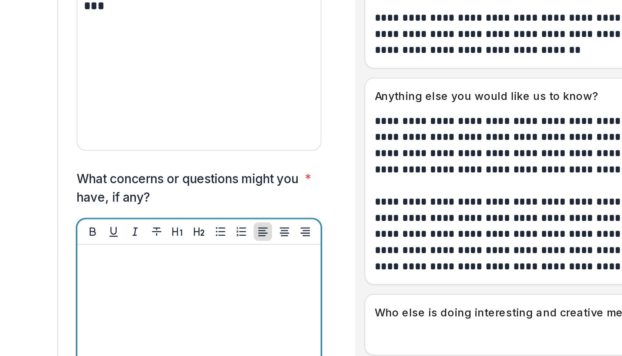
click at [147, 219] on div at bounding box center [160, 274] width 111 height 111
paste div
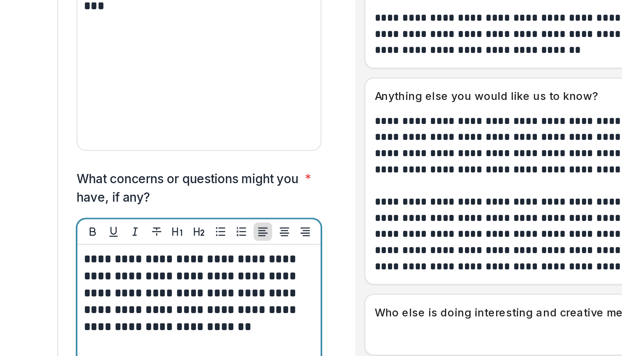
click at [159, 219] on p "**********" at bounding box center [159, 239] width 109 height 41
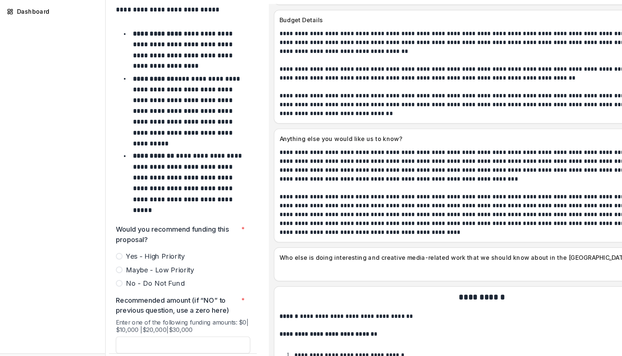
scroll to position [3099, 0]
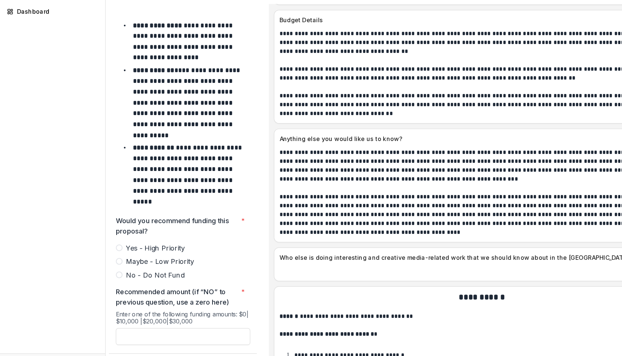
click at [105, 235] on label "Yes - High Priority" at bounding box center [160, 239] width 118 height 9
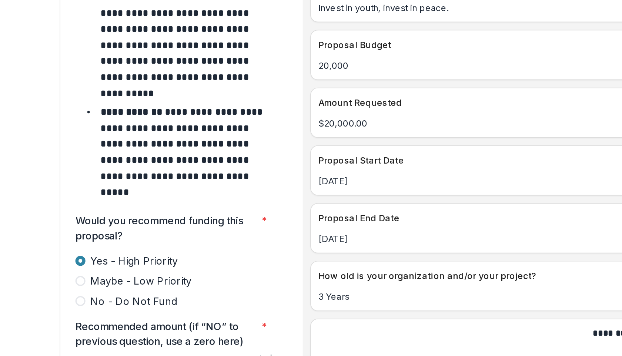
scroll to position [2983, 0]
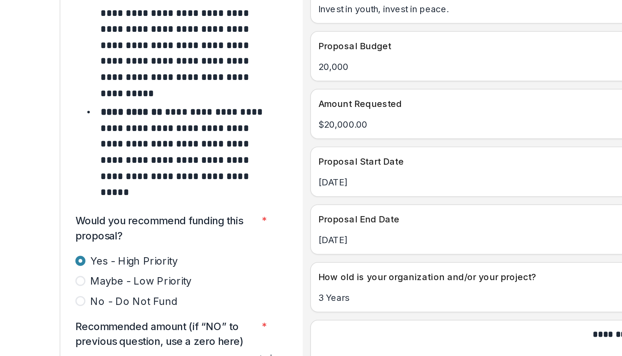
click at [149, 310] on input "Recommended amount (if “NO” to previous question, use a zero here) *" at bounding box center [160, 317] width 118 height 15
type input "*******"
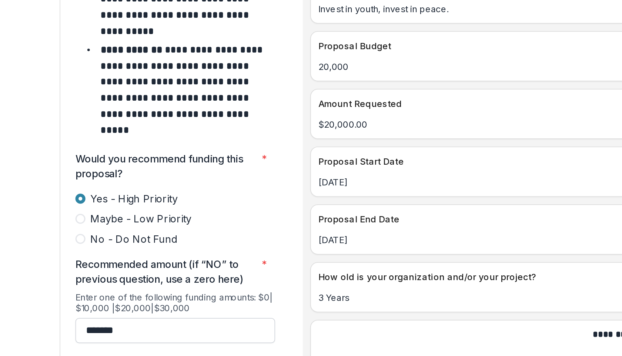
scroll to position [3170, 0]
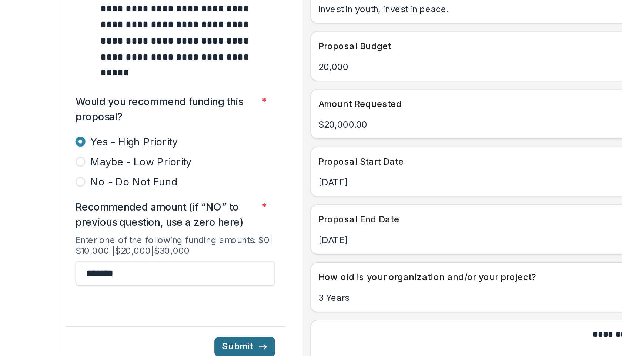
click at [196, 285] on button "Submit" at bounding box center [201, 291] width 36 height 12
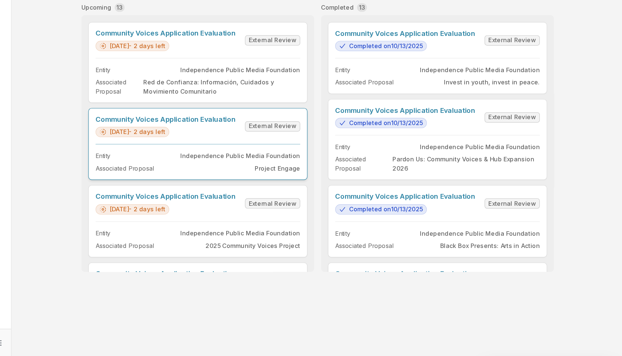
click at [272, 155] on link "Community Voices Application Evaluation" at bounding box center [225, 151] width 121 height 7
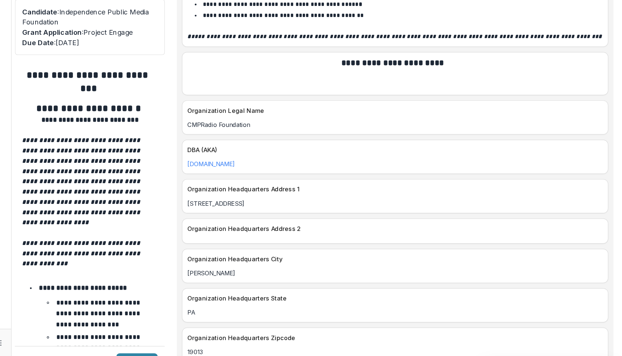
scroll to position [932, 0]
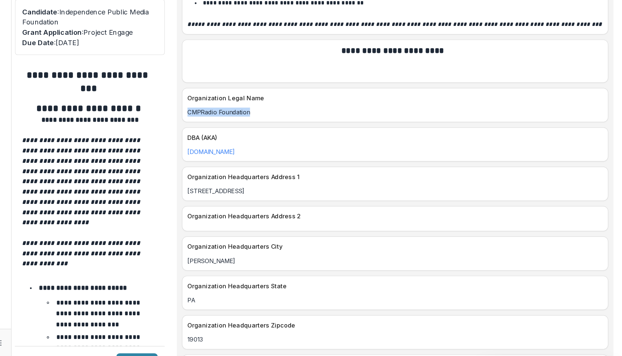
drag, startPoint x: 305, startPoint y: 137, endPoint x: 243, endPoint y: 136, distance: 61.8
click at [243, 141] on div "CMPRadio Foundation" at bounding box center [424, 145] width 368 height 8
copy p "CMPRadio Foundation"
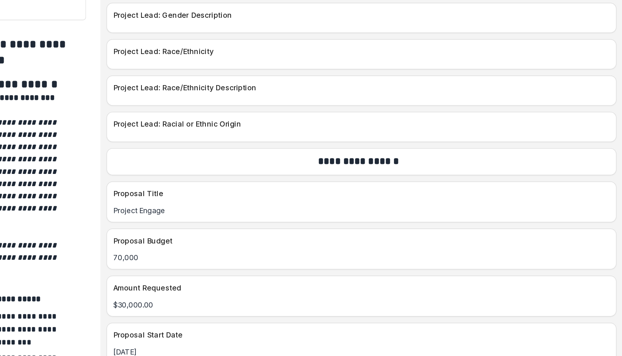
scroll to position [2828, 0]
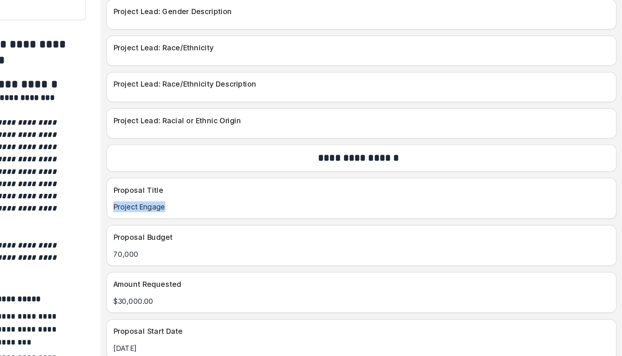
drag, startPoint x: 294, startPoint y: 226, endPoint x: 243, endPoint y: 221, distance: 51.4
click at [243, 221] on div "Proposal Title Project Engage" at bounding box center [424, 224] width 369 height 30
copy p "Project Engage"
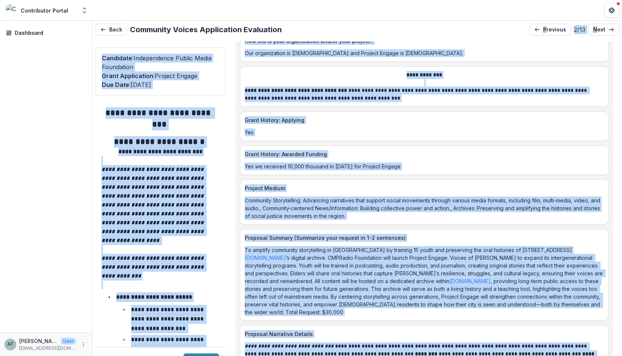
scroll to position [3137, 0]
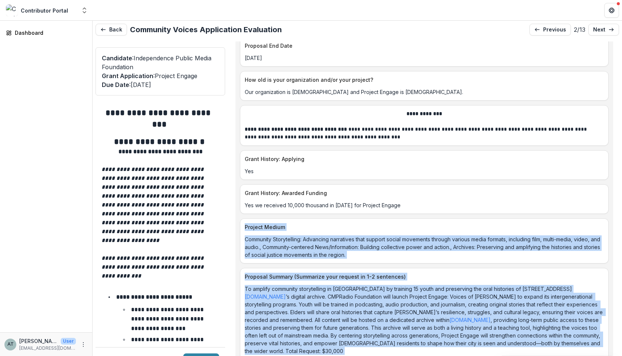
drag, startPoint x: 309, startPoint y: 269, endPoint x: 245, endPoint y: 221, distance: 79.9
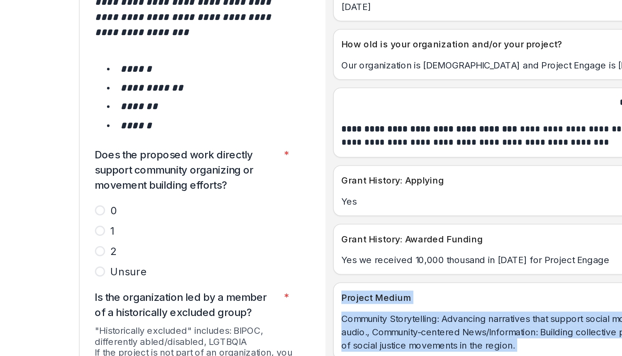
scroll to position [1286, 0]
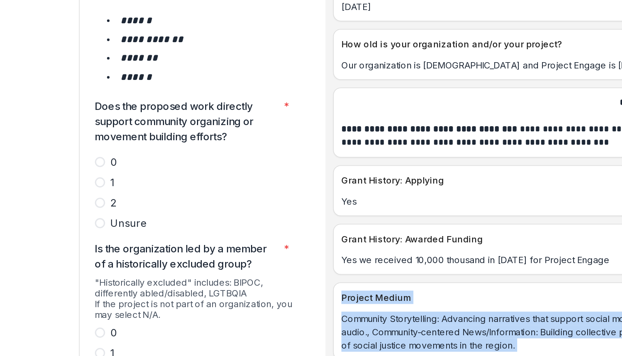
click at [104, 169] on span at bounding box center [104, 172] width 6 height 6
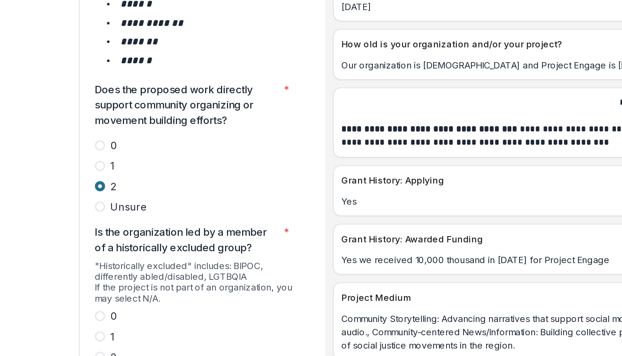
scroll to position [1365, 0]
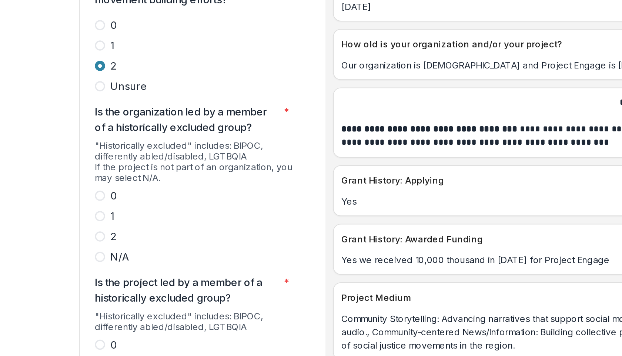
click at [104, 189] on span at bounding box center [104, 192] width 6 height 6
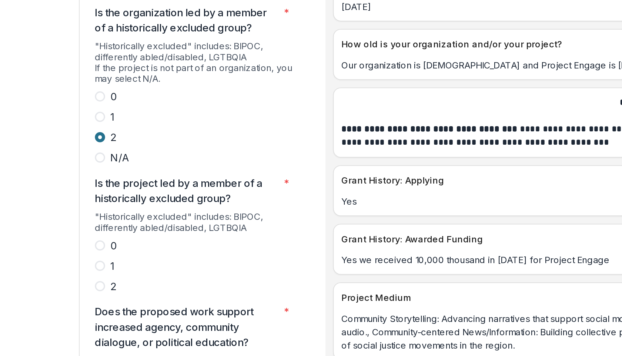
scroll to position [1434, 0]
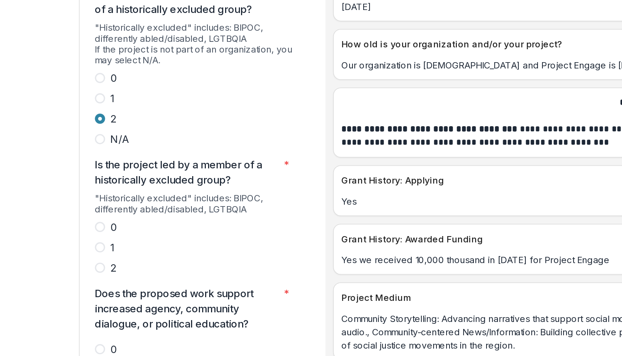
click at [105, 207] on span at bounding box center [104, 210] width 6 height 6
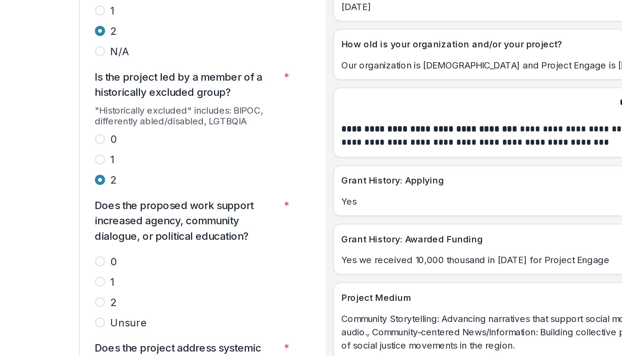
click at [105, 225] on label "2" at bounding box center [160, 229] width 118 height 9
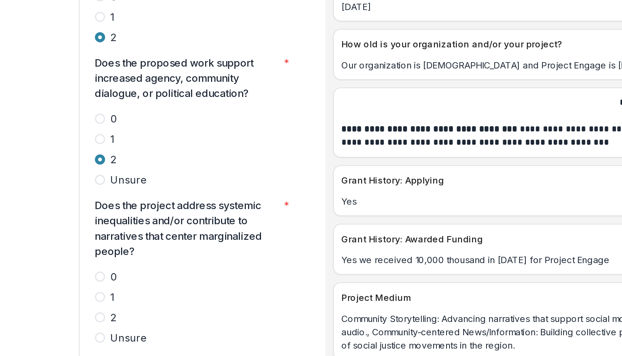
scroll to position [1580, 0]
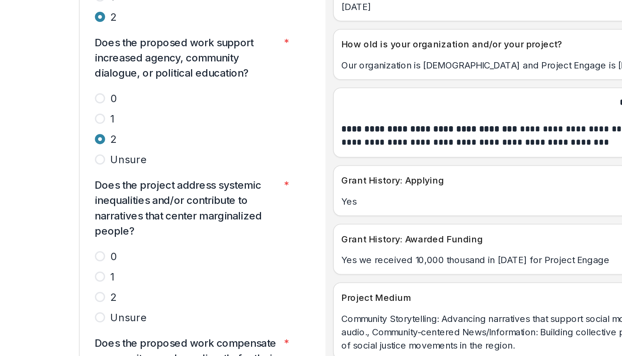
click at [105, 222] on label "2" at bounding box center [160, 226] width 118 height 9
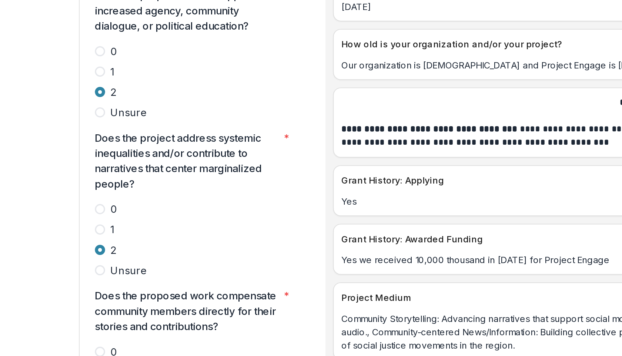
scroll to position [1700, 0]
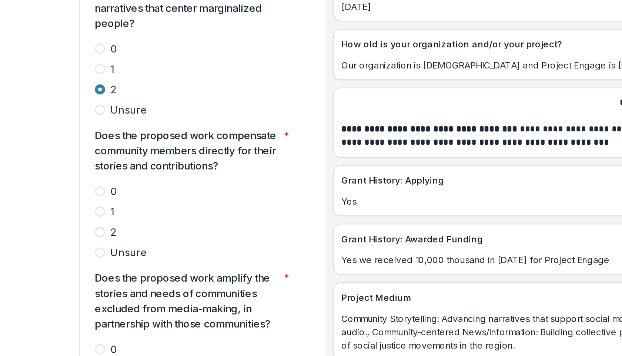
click at [104, 186] on span at bounding box center [104, 189] width 6 height 6
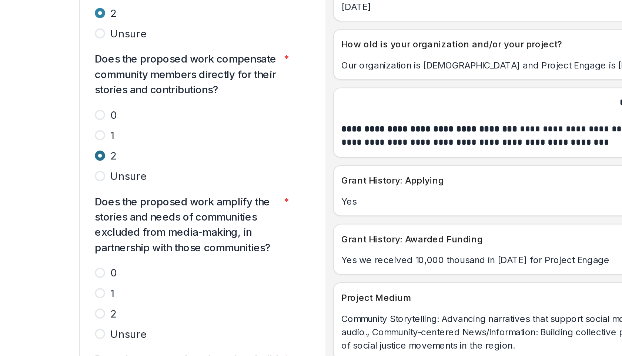
scroll to position [1836, 0]
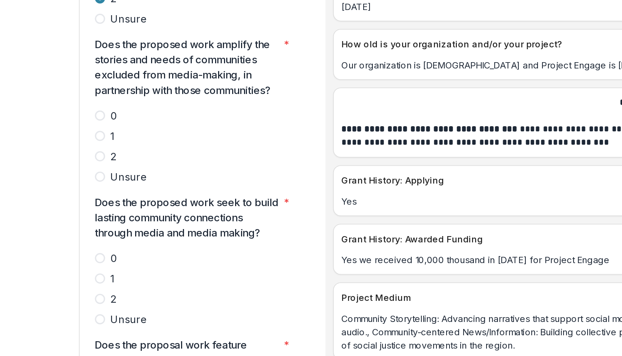
click at [106, 142] on span at bounding box center [104, 145] width 6 height 6
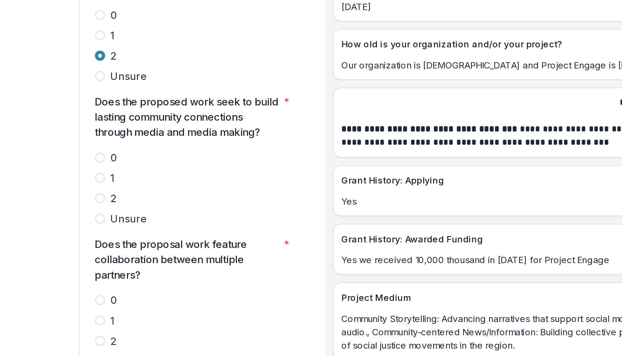
click at [105, 167] on span at bounding box center [104, 170] width 6 height 6
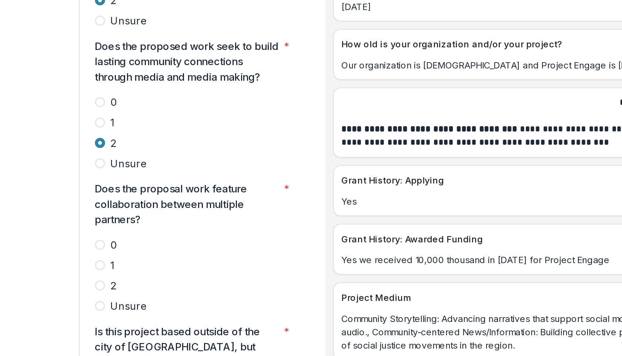
scroll to position [1929, 0]
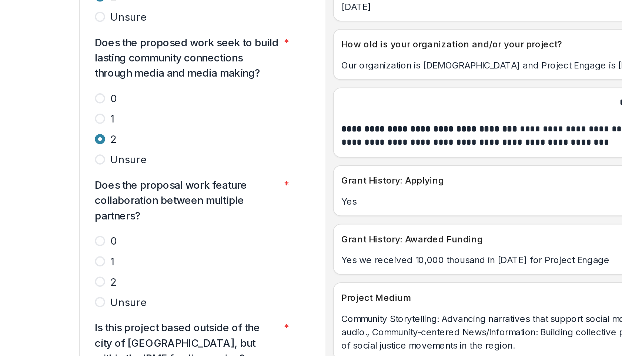
click at [104, 215] on span at bounding box center [104, 218] width 6 height 6
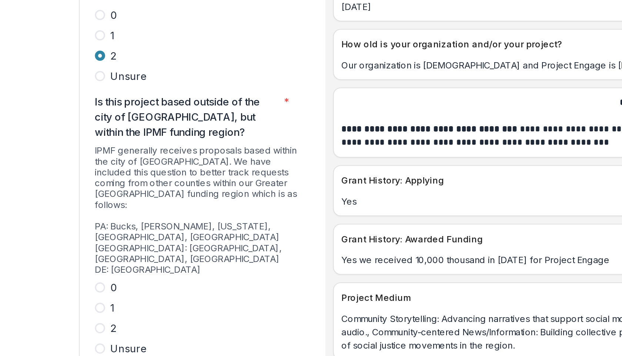
scroll to position [2066, 0]
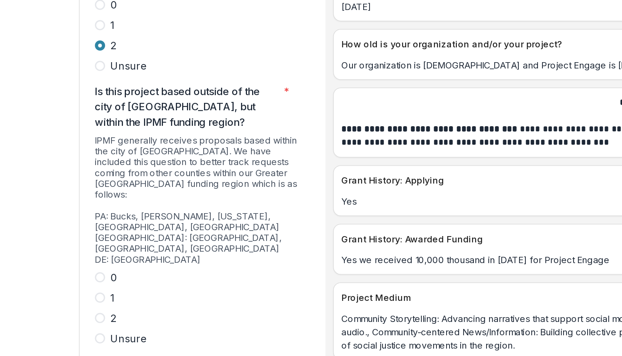
click at [105, 236] on span at bounding box center [104, 239] width 6 height 6
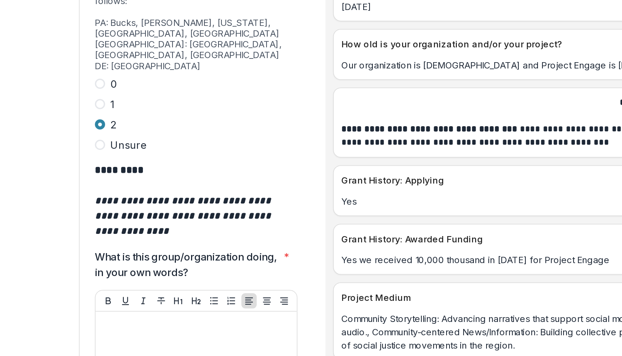
scroll to position [2181, 0]
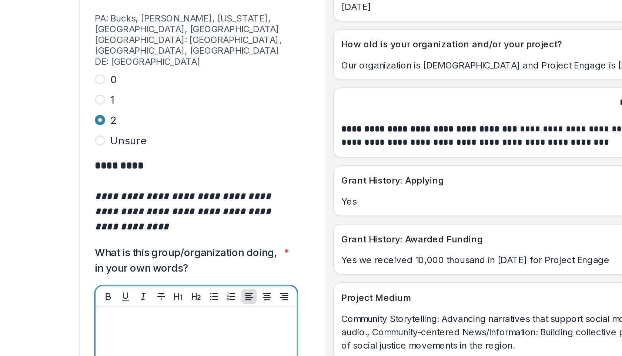
click at [112, 236] on div at bounding box center [160, 291] width 111 height 111
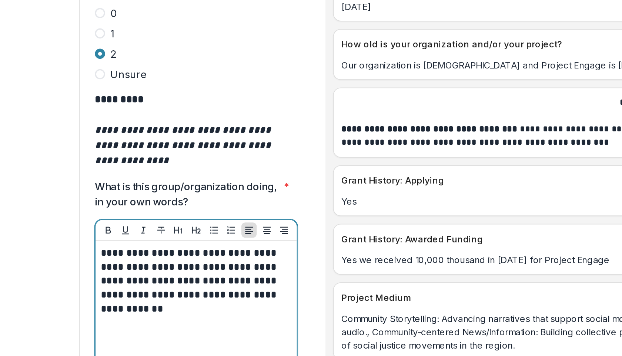
scroll to position [2220, 0]
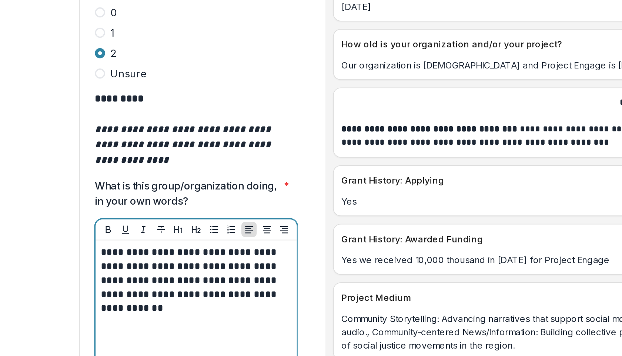
click at [155, 197] on p "**********" at bounding box center [159, 217] width 109 height 41
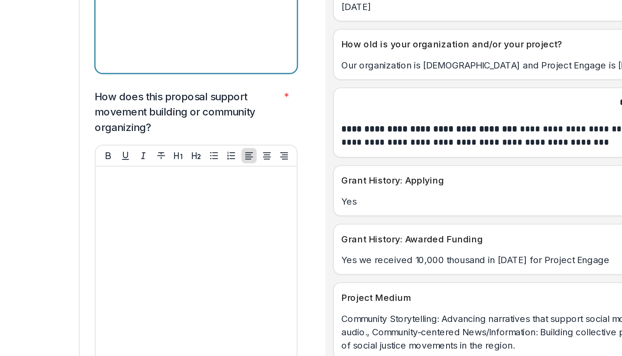
scroll to position [2439, 0]
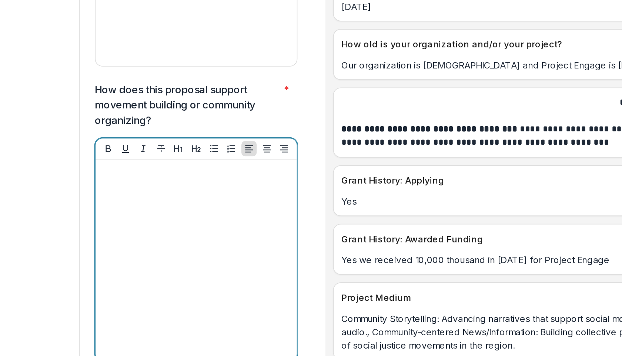
click at [127, 150] on div at bounding box center [160, 205] width 111 height 111
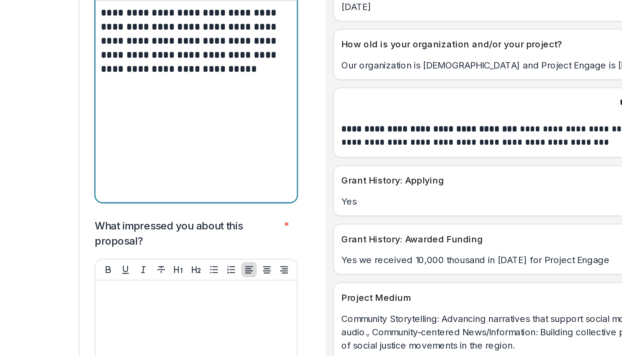
scroll to position [2577, 0]
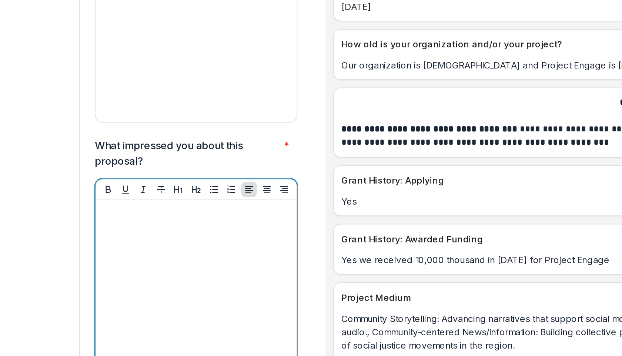
click at [171, 174] on div at bounding box center [160, 229] width 111 height 111
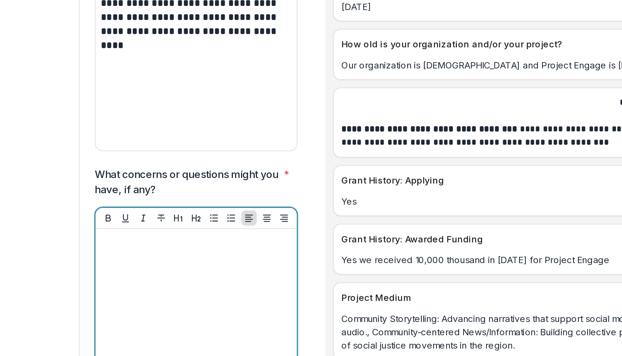
click at [121, 190] on div at bounding box center [160, 245] width 111 height 111
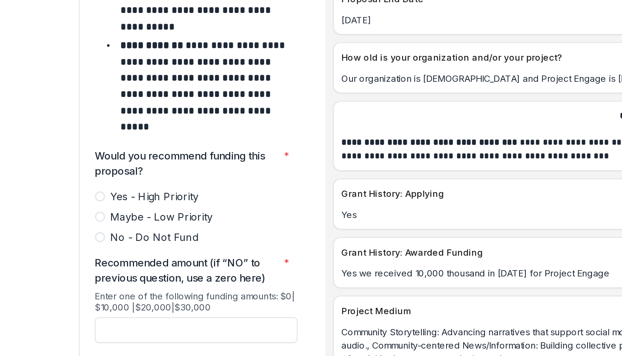
scroll to position [3187, 0]
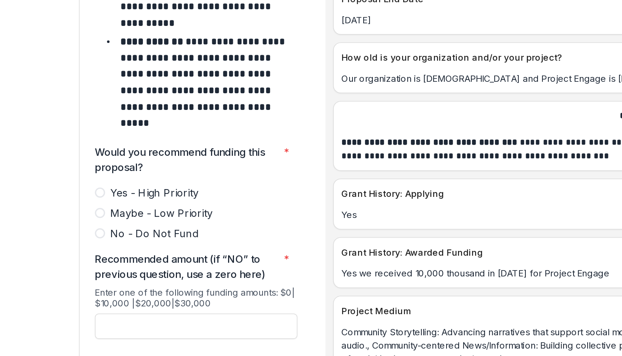
click at [105, 155] on span at bounding box center [104, 158] width 6 height 6
click at [137, 229] on input "Recommended amount (if “NO” to previous question, use a zero here) *" at bounding box center [160, 236] width 118 height 15
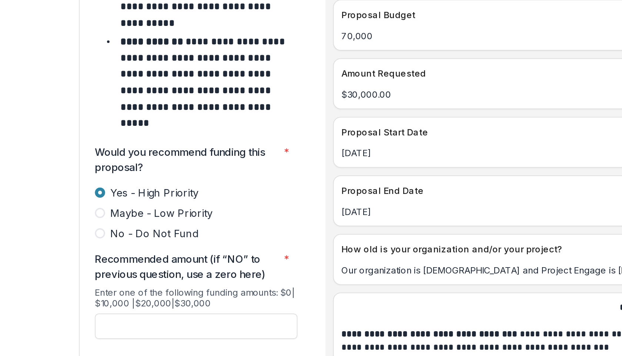
scroll to position [3018, 0]
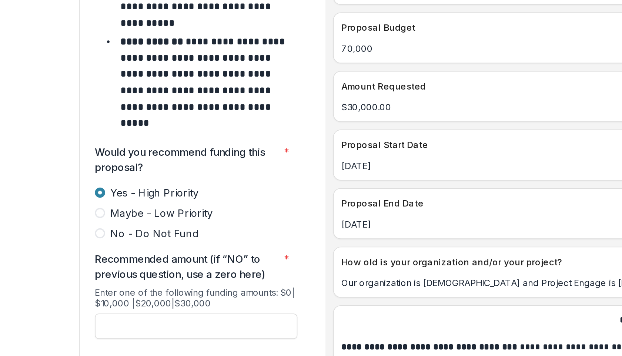
type input "*******"
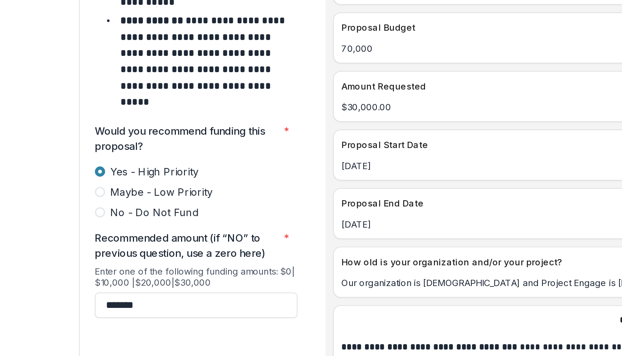
click at [200, 261] on button "Submit" at bounding box center [201, 267] width 36 height 12
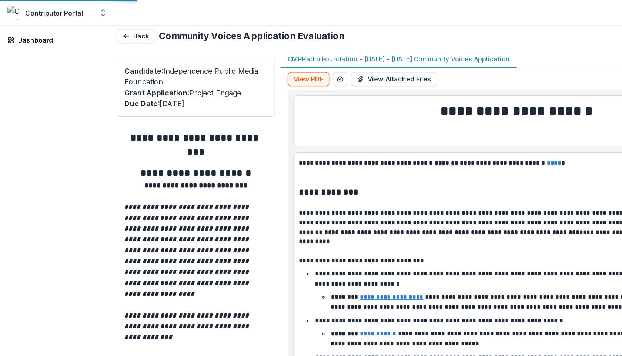
type input "*******"
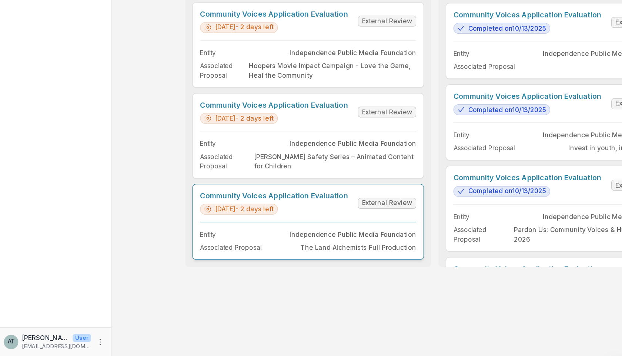
click at [222, 228] on link "Community Voices Application Evaluation" at bounding box center [225, 224] width 121 height 7
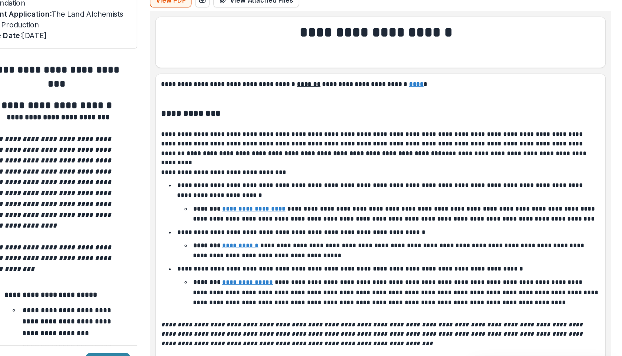
click at [447, 134] on u "****" at bounding box center [453, 133] width 12 height 5
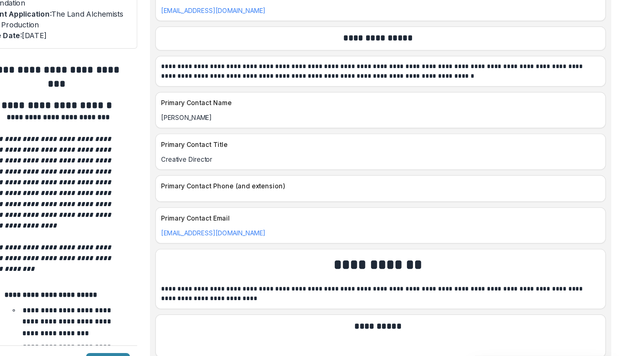
scroll to position [2012, 0]
